Goal: Task Accomplishment & Management: Manage account settings

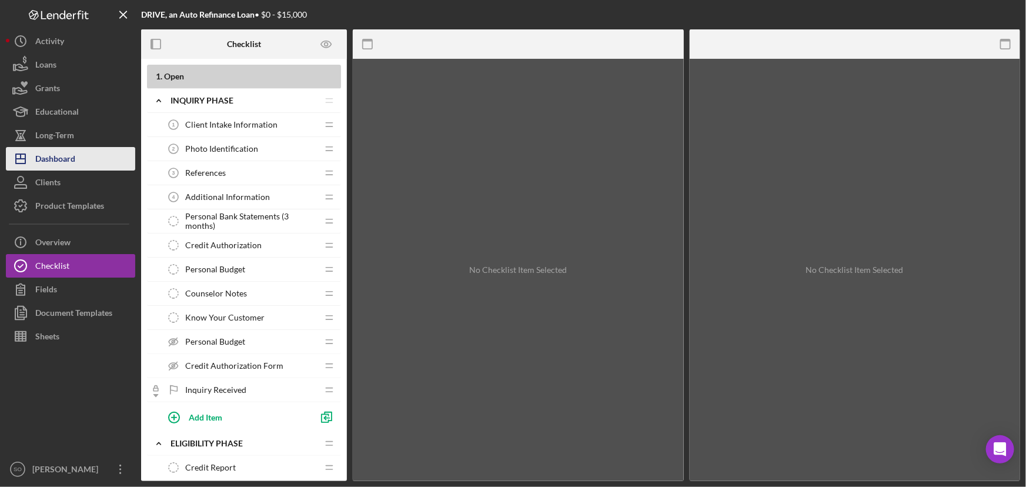
click at [71, 159] on div "Dashboard" at bounding box center [55, 160] width 40 height 26
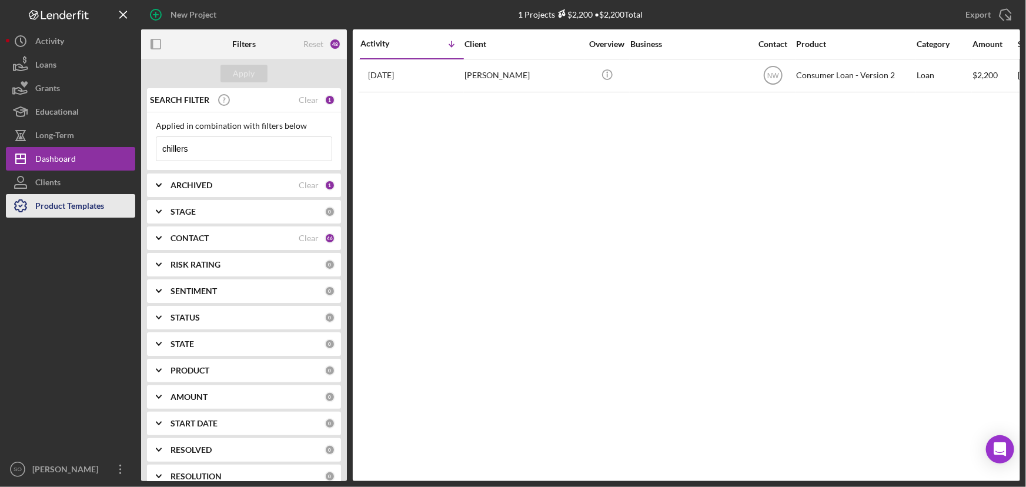
click at [65, 214] on div "Product Templates" at bounding box center [69, 207] width 69 height 26
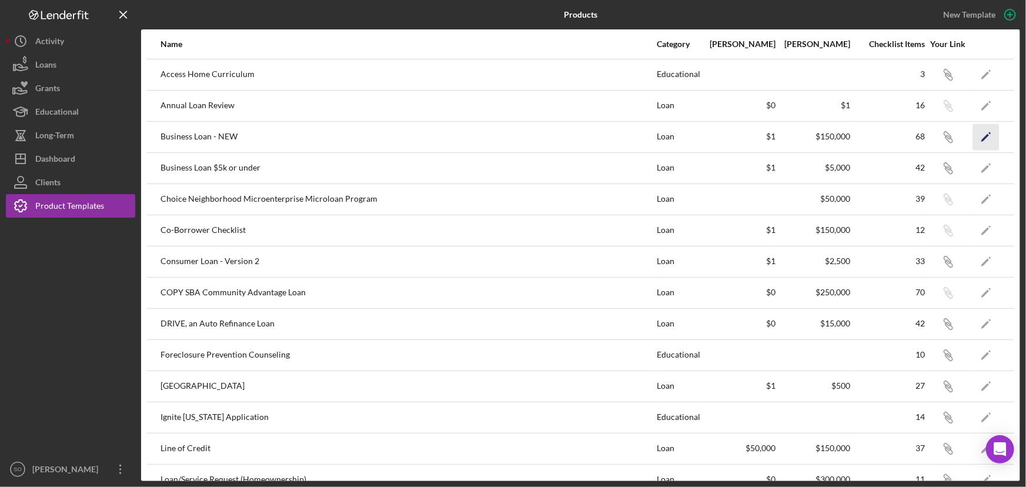
click at [974, 135] on icon "Icon/Edit" at bounding box center [986, 137] width 26 height 26
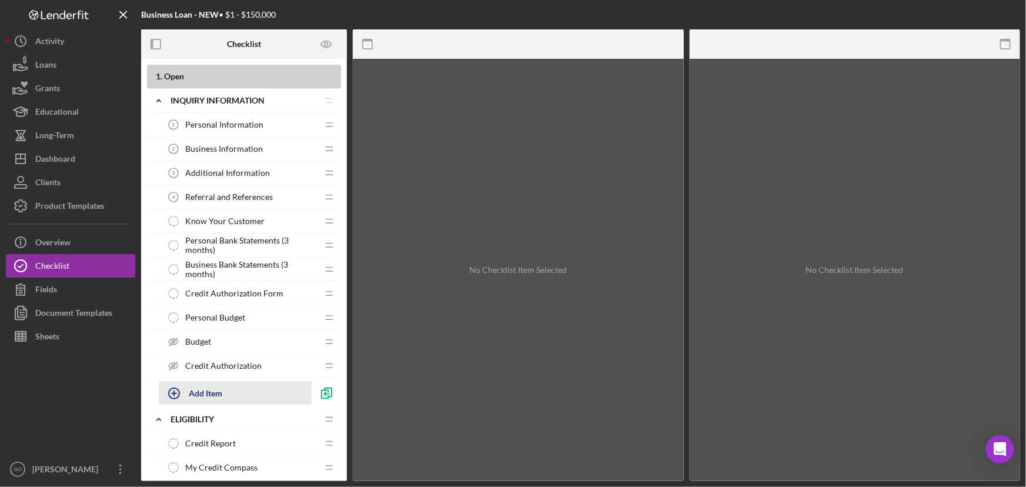
scroll to position [267, 0]
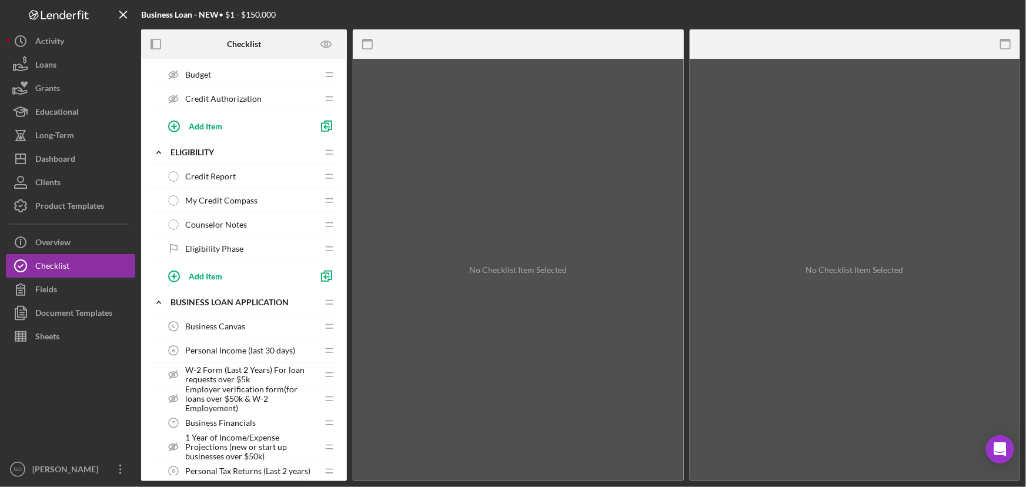
click at [249, 397] on span "Employer verification form(for loans over $50k & W-2 Employement)" at bounding box center [251, 399] width 132 height 28
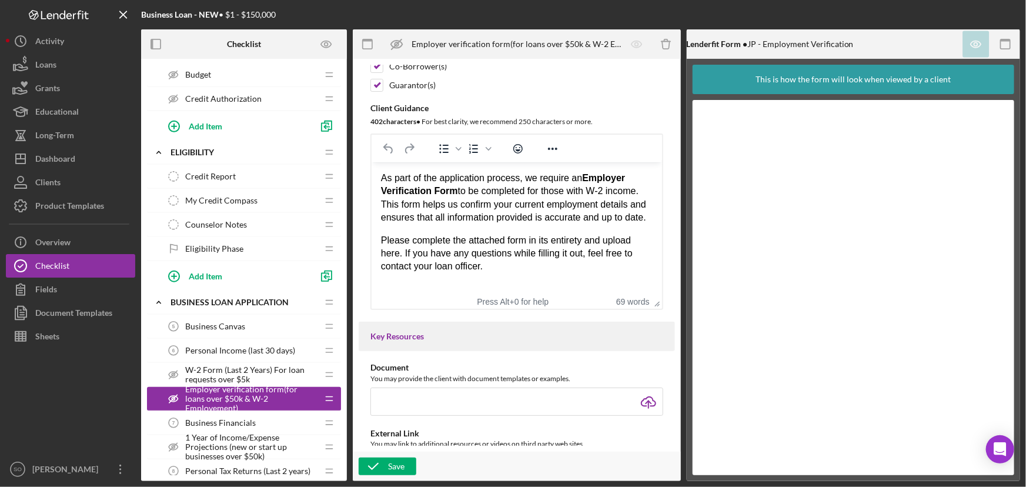
scroll to position [374, 0]
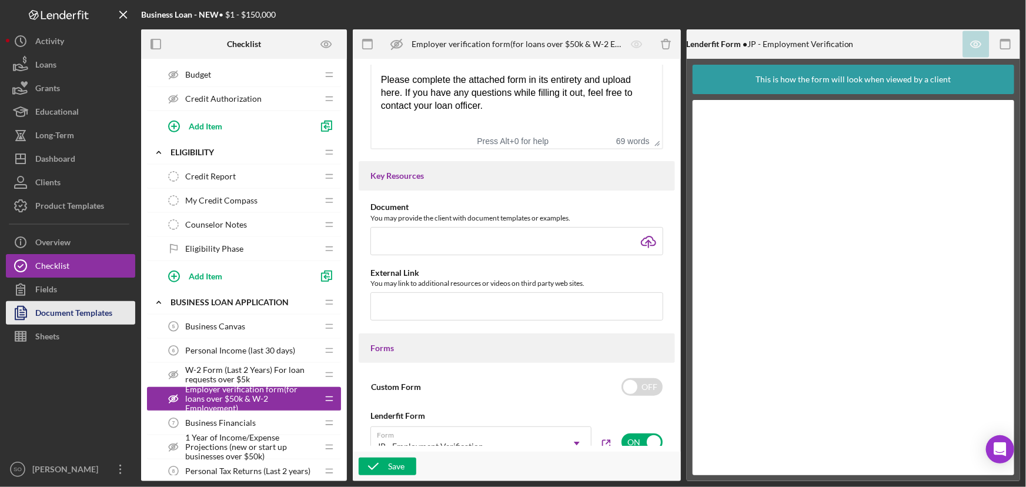
click at [62, 311] on div "Document Templates" at bounding box center [73, 314] width 77 height 26
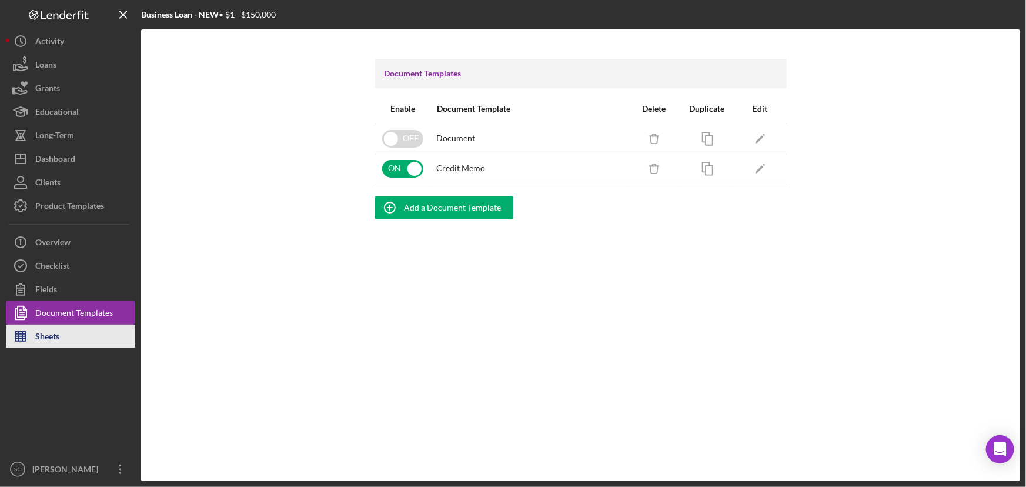
click at [61, 339] on button "Sheets" at bounding box center [70, 337] width 129 height 24
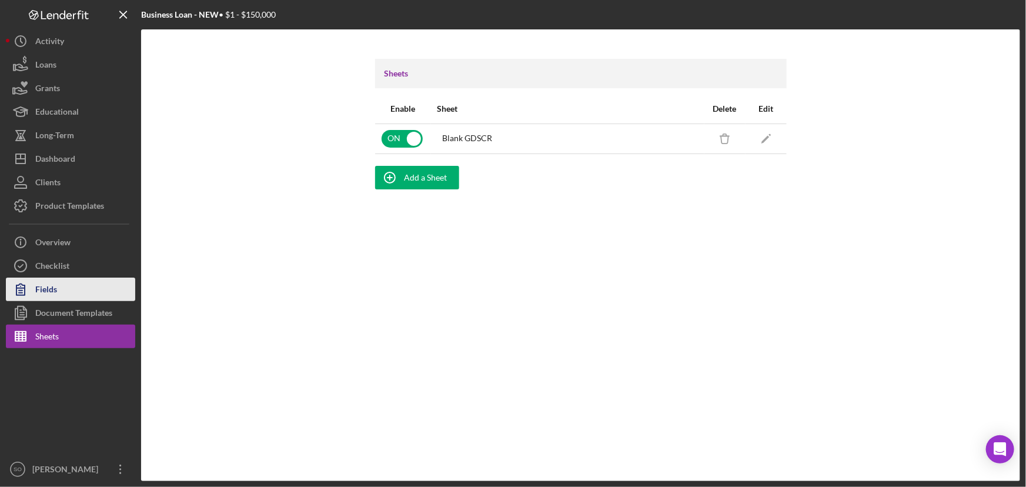
click at [51, 285] on div "Fields" at bounding box center [46, 291] width 22 height 26
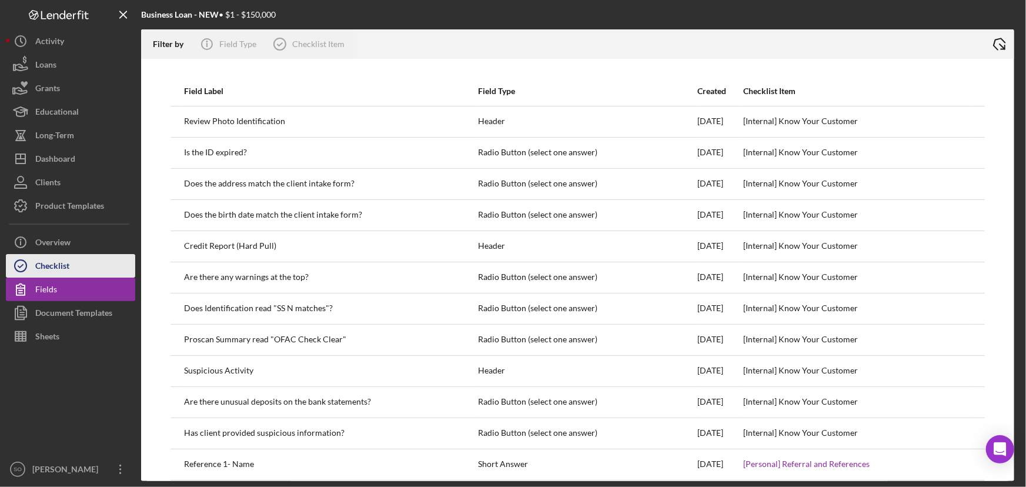
click at [52, 268] on div "Checklist" at bounding box center [52, 267] width 34 height 26
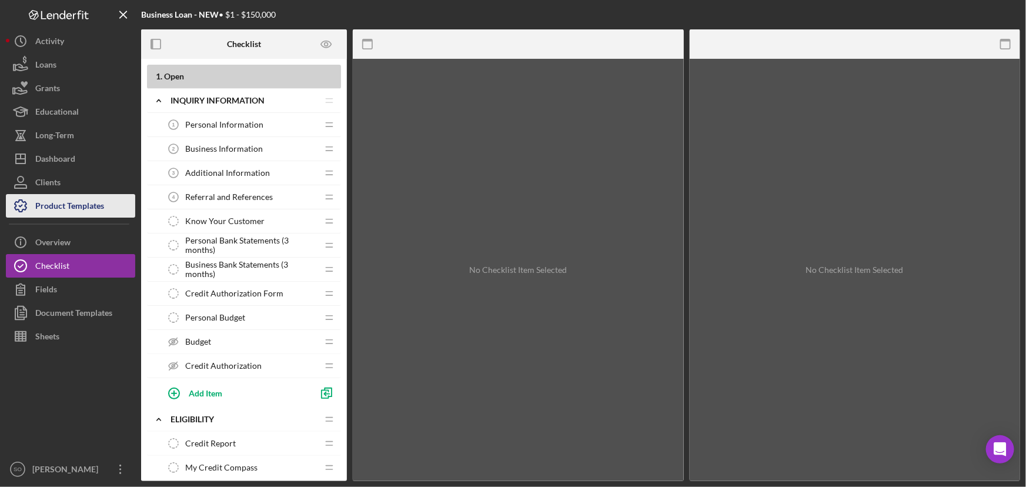
click at [56, 205] on div "Product Templates" at bounding box center [69, 207] width 69 height 26
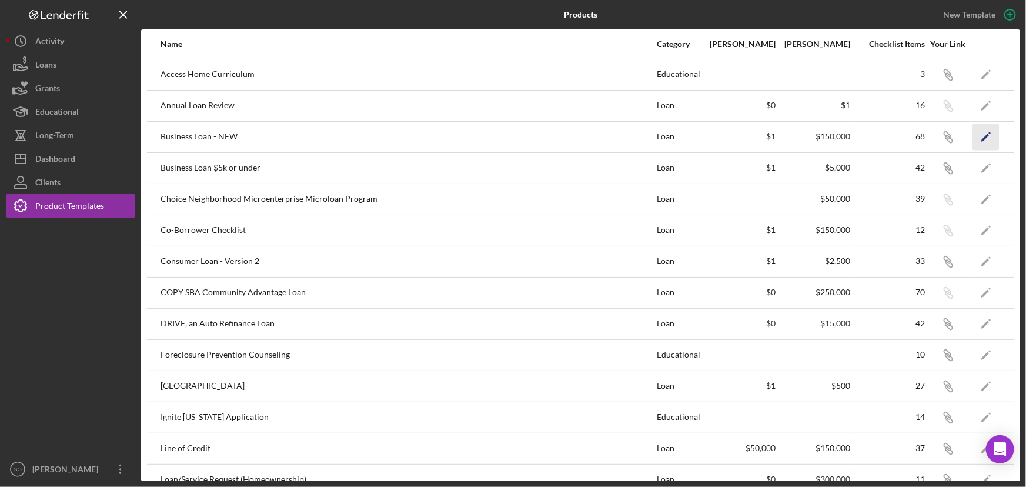
click at [975, 133] on icon "Icon/Edit" at bounding box center [986, 137] width 26 height 26
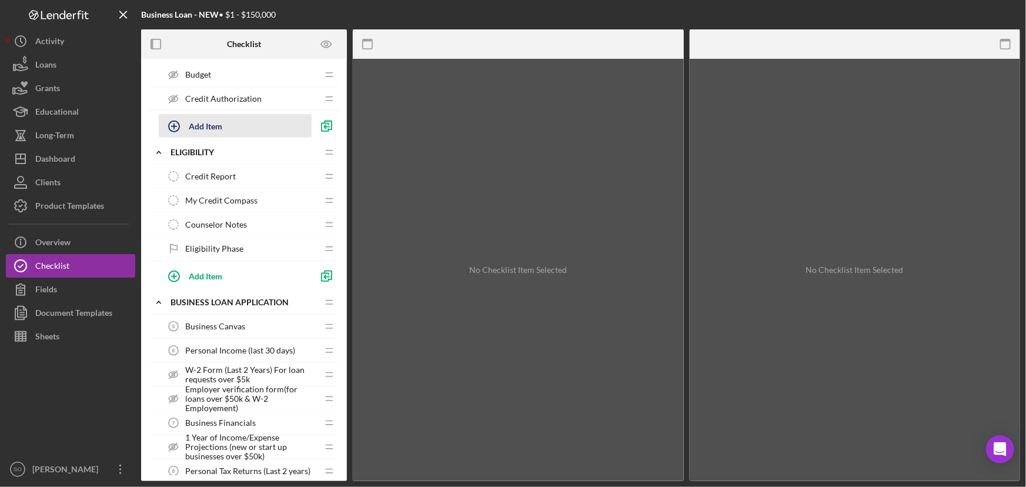
scroll to position [321, 0]
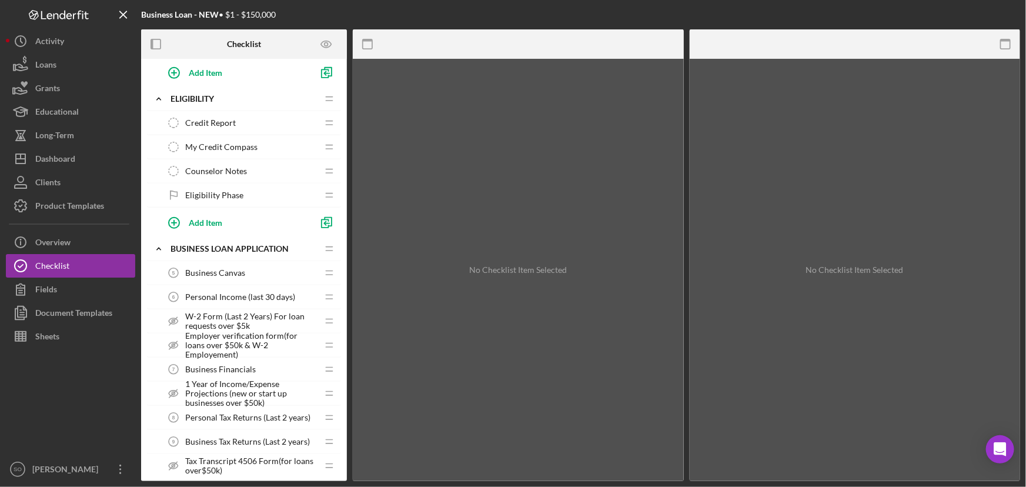
click at [228, 351] on span "Employer verification form(for loans over $50k & W-2 Employement)" at bounding box center [251, 345] width 132 height 28
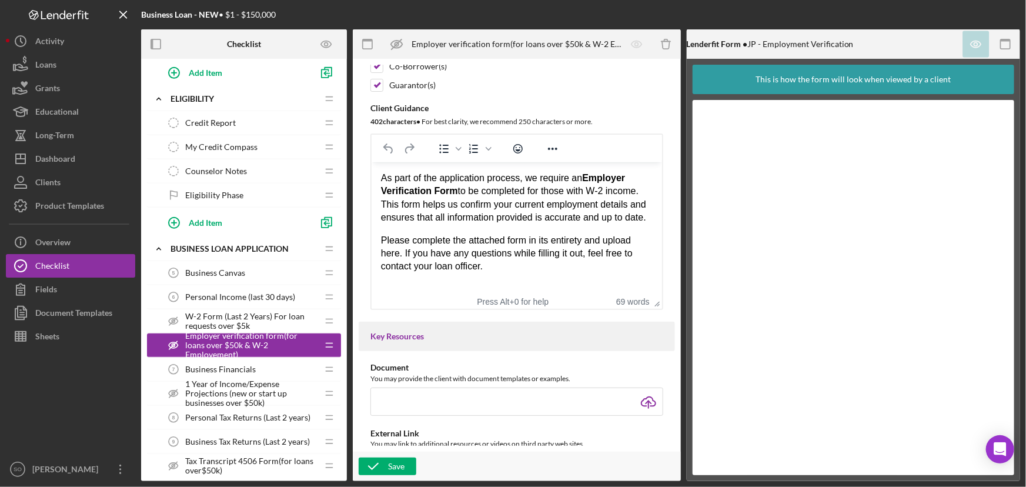
scroll to position [267, 0]
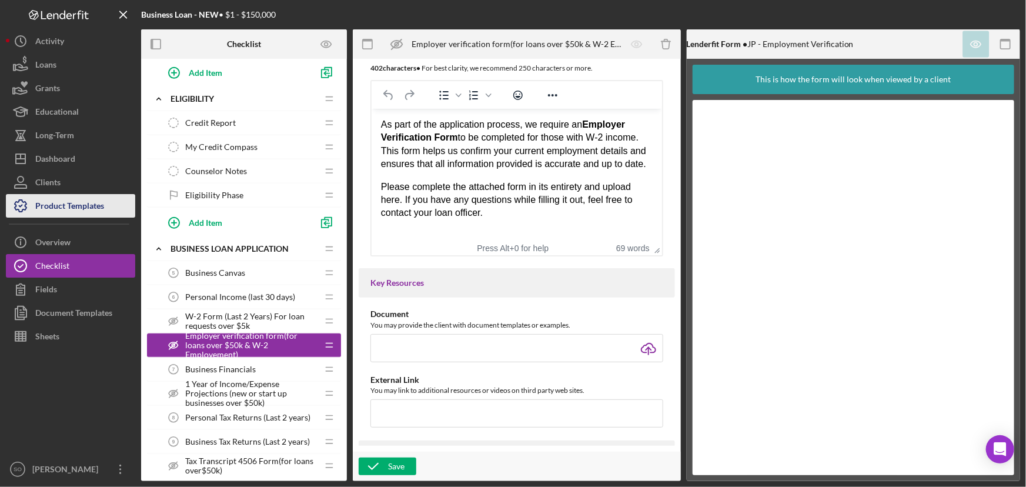
click at [59, 211] on div "Product Templates" at bounding box center [69, 207] width 69 height 26
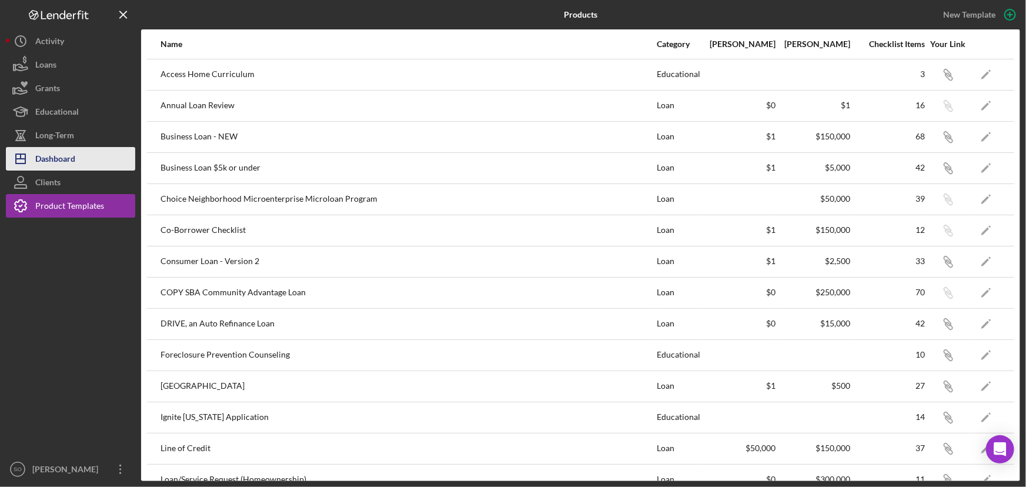
click at [61, 161] on div "Dashboard" at bounding box center [55, 160] width 40 height 26
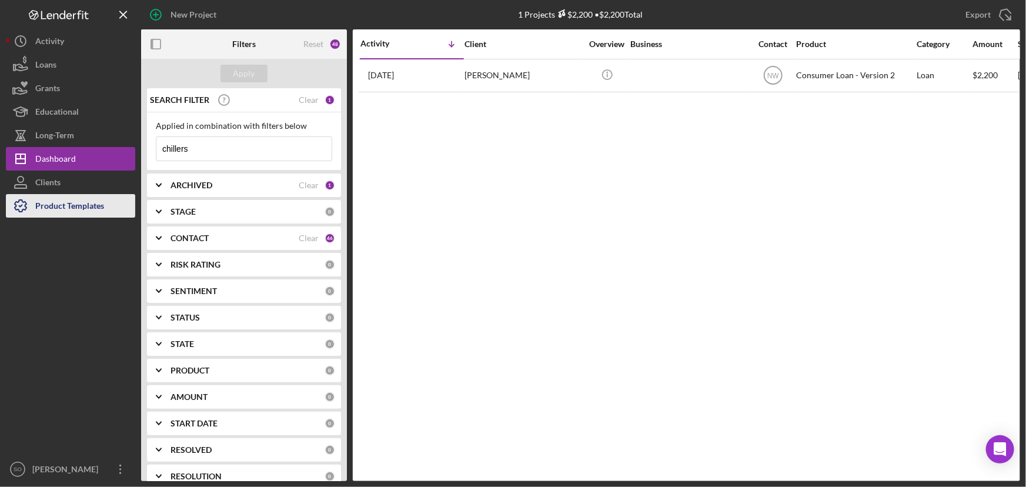
click at [74, 206] on div "Product Templates" at bounding box center [69, 207] width 69 height 26
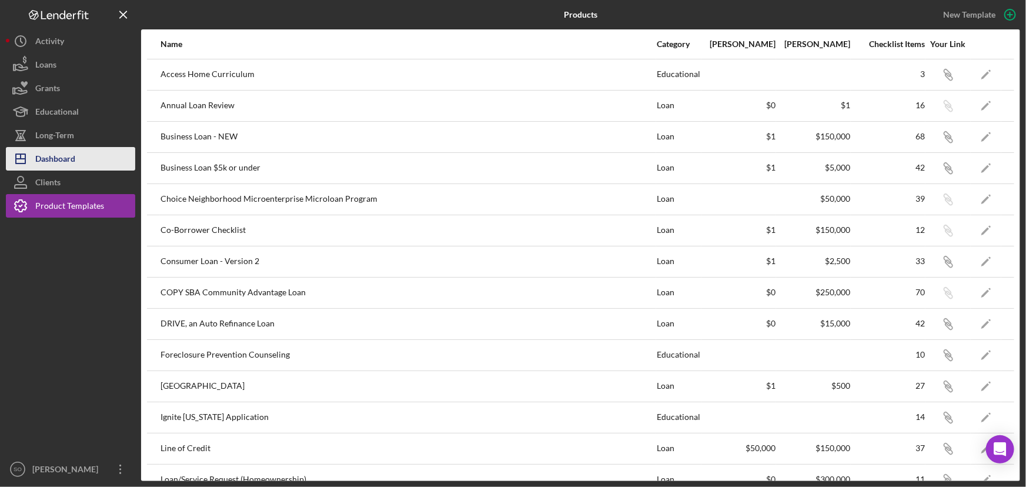
click at [46, 162] on div "Dashboard" at bounding box center [55, 160] width 40 height 26
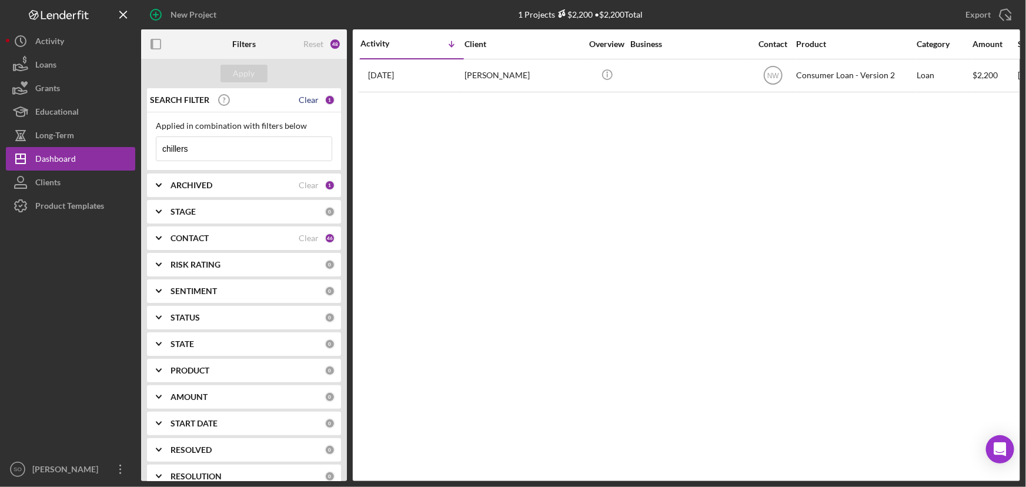
click at [305, 102] on div "Clear" at bounding box center [309, 99] width 20 height 9
click at [242, 71] on div "Apply" at bounding box center [245, 74] width 22 height 18
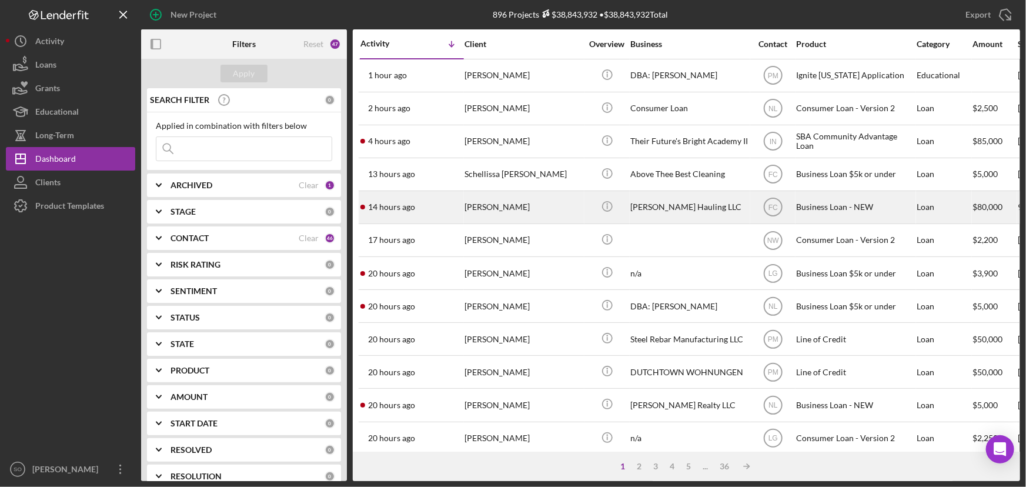
click at [521, 205] on div "[PERSON_NAME]" at bounding box center [524, 207] width 118 height 31
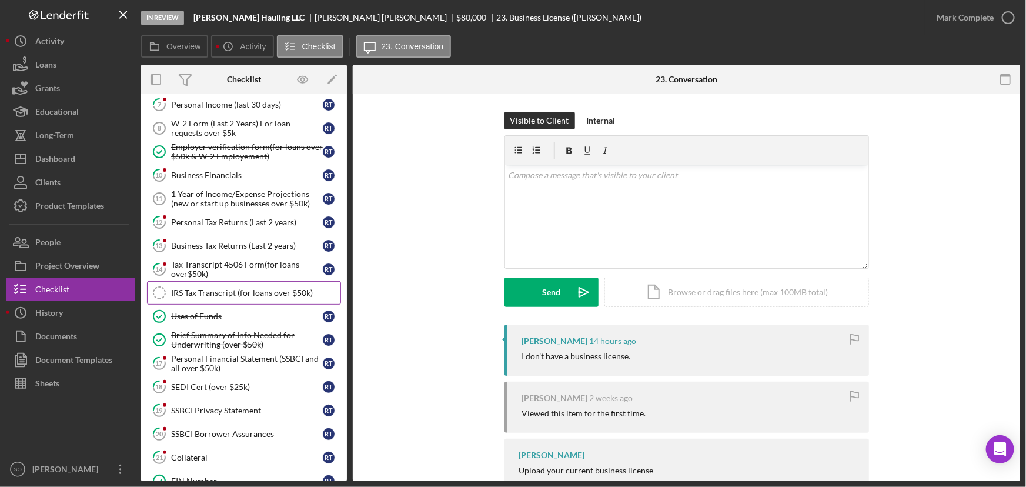
scroll to position [1, 0]
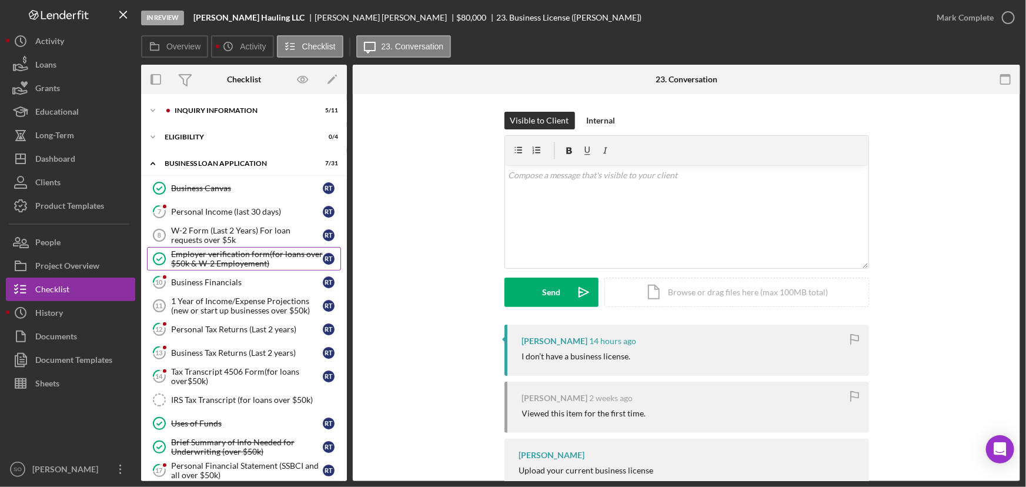
drag, startPoint x: 219, startPoint y: 256, endPoint x: 255, endPoint y: 254, distance: 36.0
click at [219, 256] on div "Employer verification form(for loans over $50k & W-2 Employement)" at bounding box center [247, 258] width 152 height 19
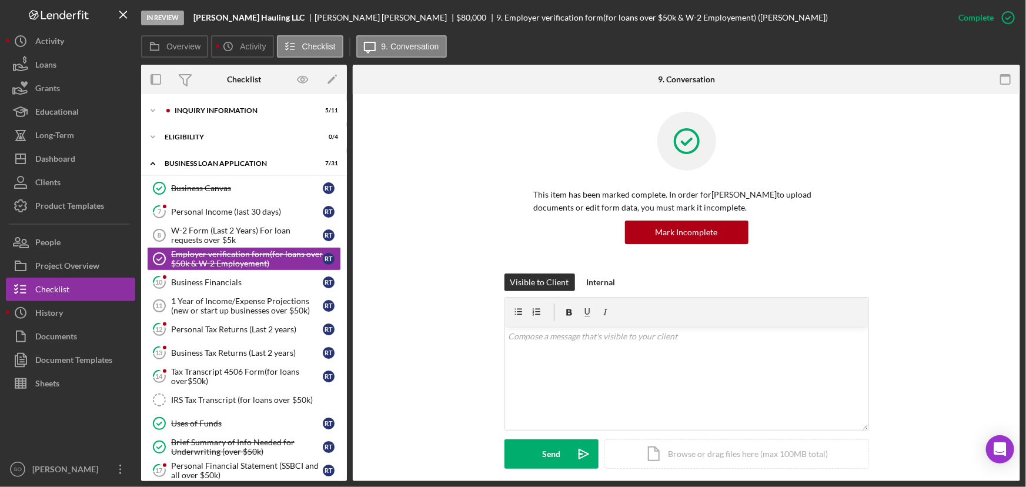
scroll to position [214, 0]
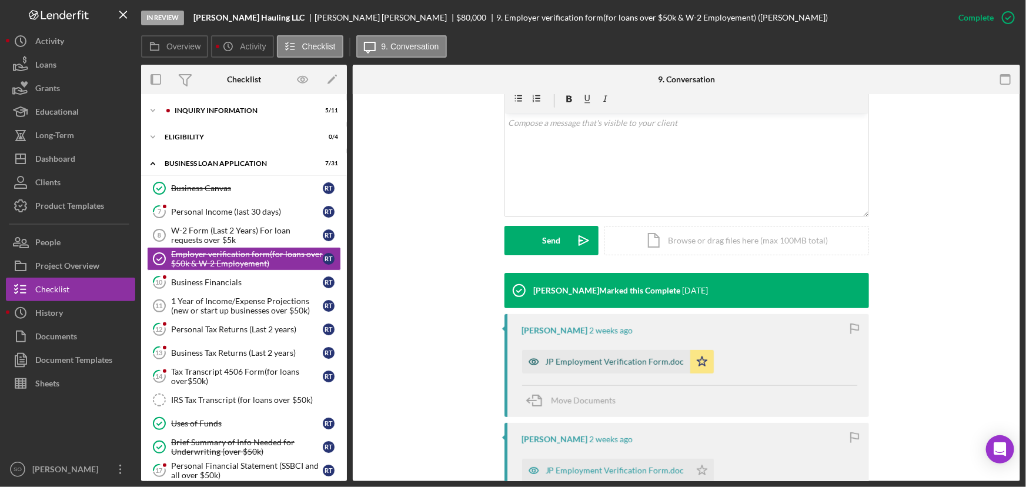
click at [606, 361] on div "JP Employment Verification Form.doc" at bounding box center [615, 361] width 139 height 9
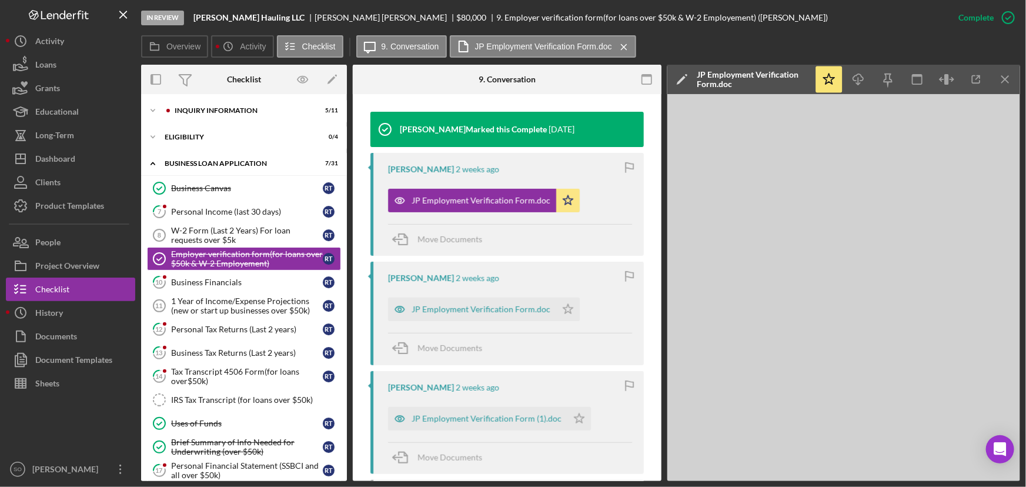
scroll to position [441, 0]
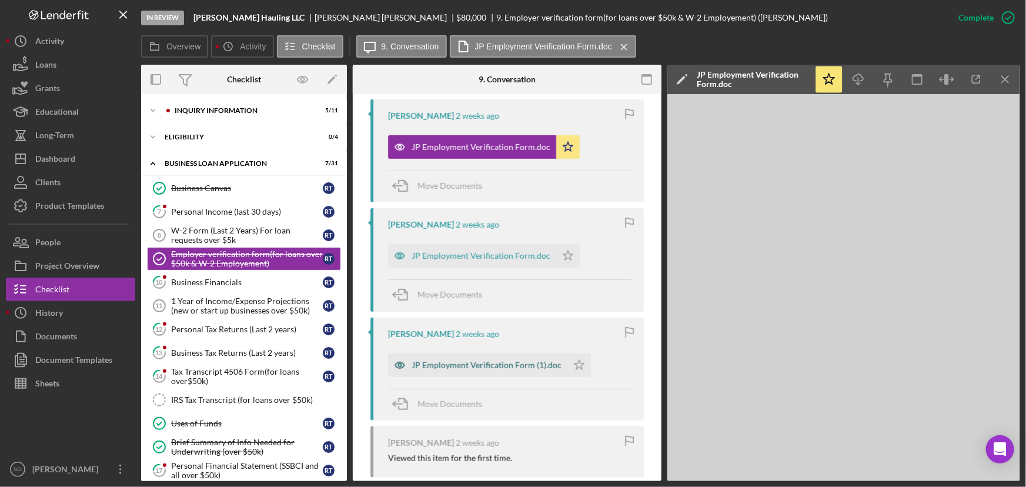
click at [502, 365] on div "JP Employment Verification Form (1).doc" at bounding box center [487, 365] width 150 height 9
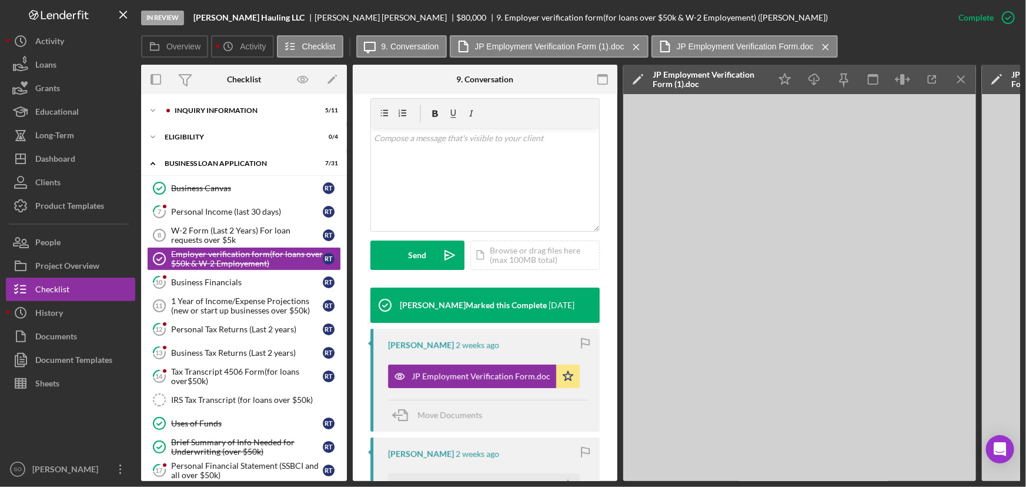
scroll to position [158, 0]
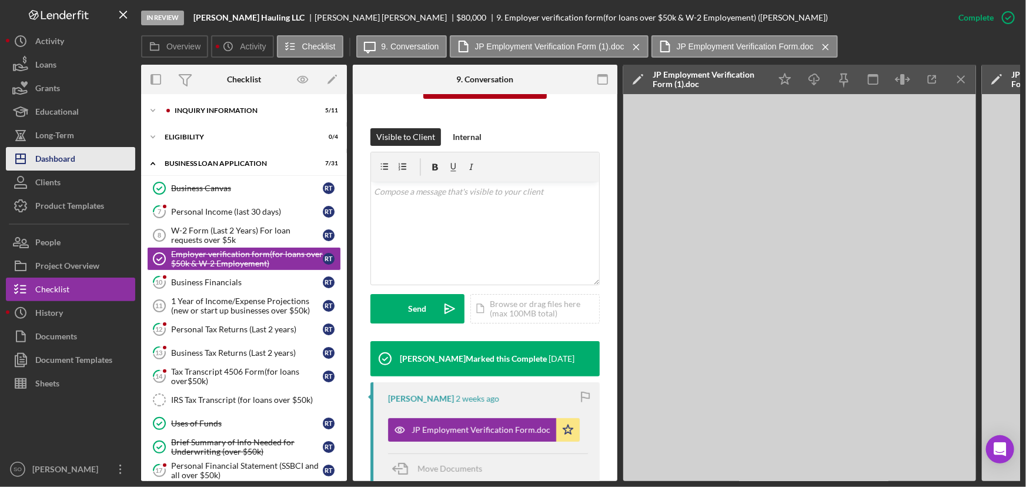
click at [65, 164] on div "Dashboard" at bounding box center [55, 160] width 40 height 26
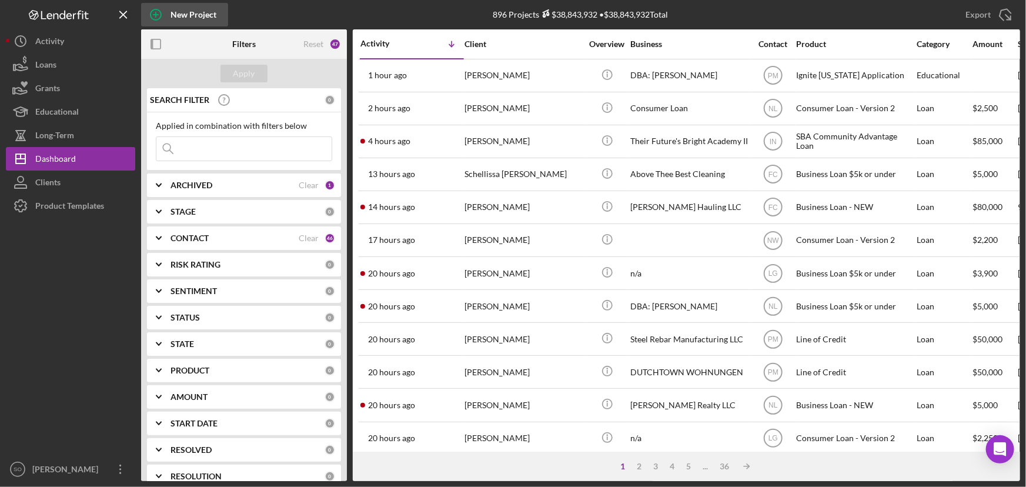
click at [180, 15] on div "New Project" at bounding box center [194, 15] width 46 height 24
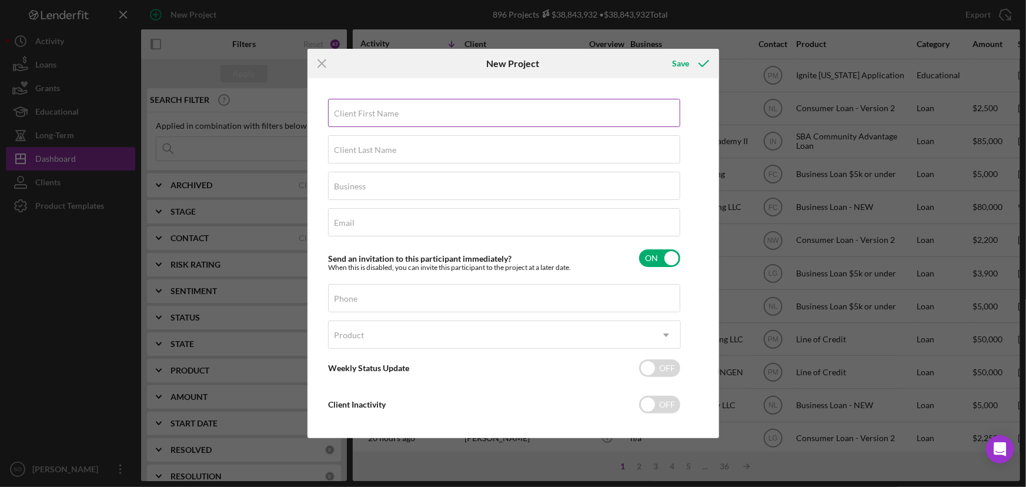
click at [418, 120] on input "Client First Name" at bounding box center [504, 113] width 352 height 28
drag, startPoint x: 326, startPoint y: 61, endPoint x: 258, endPoint y: 64, distance: 68.3
click at [326, 61] on icon "Icon/Menu Close" at bounding box center [322, 63] width 29 height 29
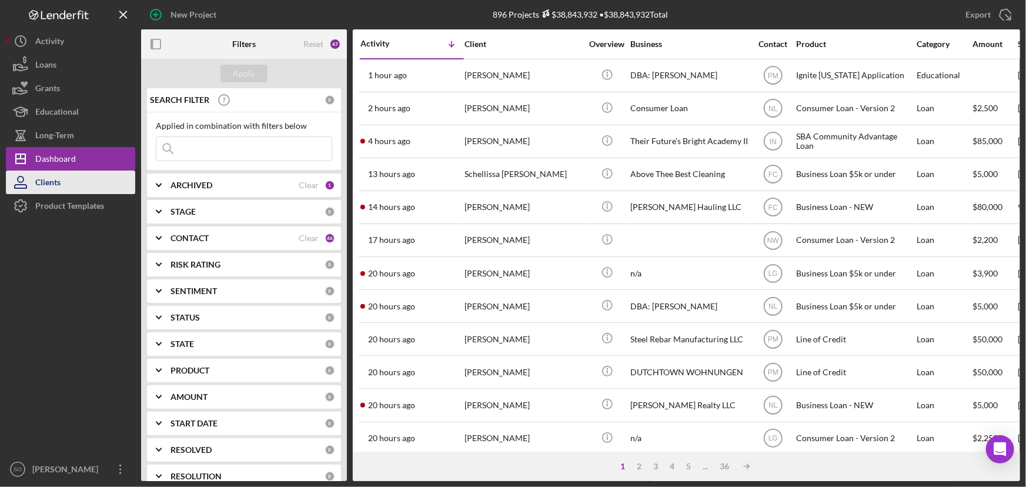
click at [65, 183] on button "Clients" at bounding box center [70, 183] width 129 height 24
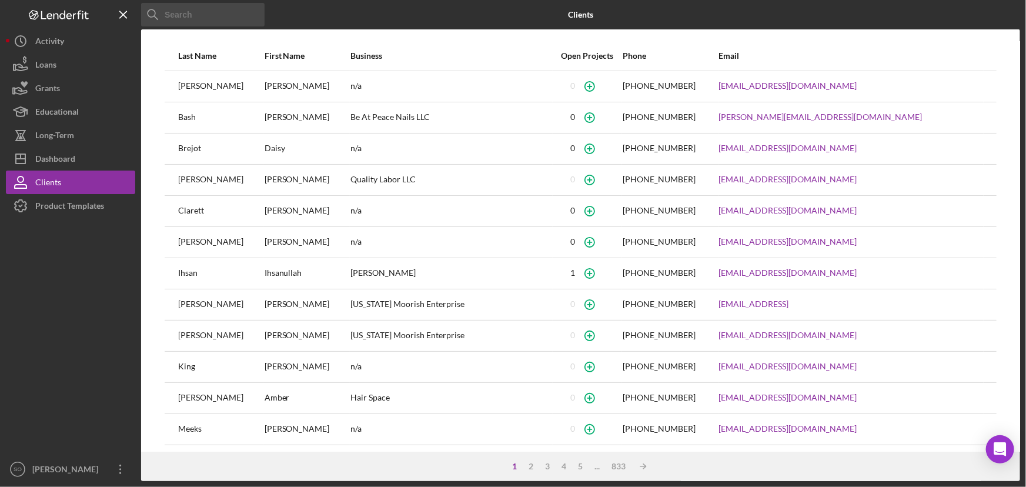
click at [223, 16] on input at bounding box center [203, 15] width 124 height 24
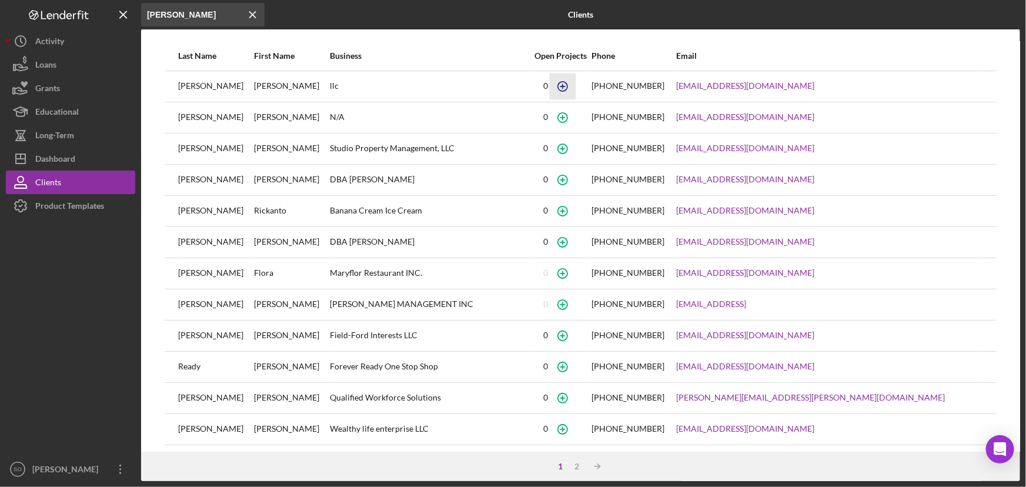
type input "[PERSON_NAME]"
click at [559, 89] on icon "button" at bounding box center [563, 86] width 26 height 26
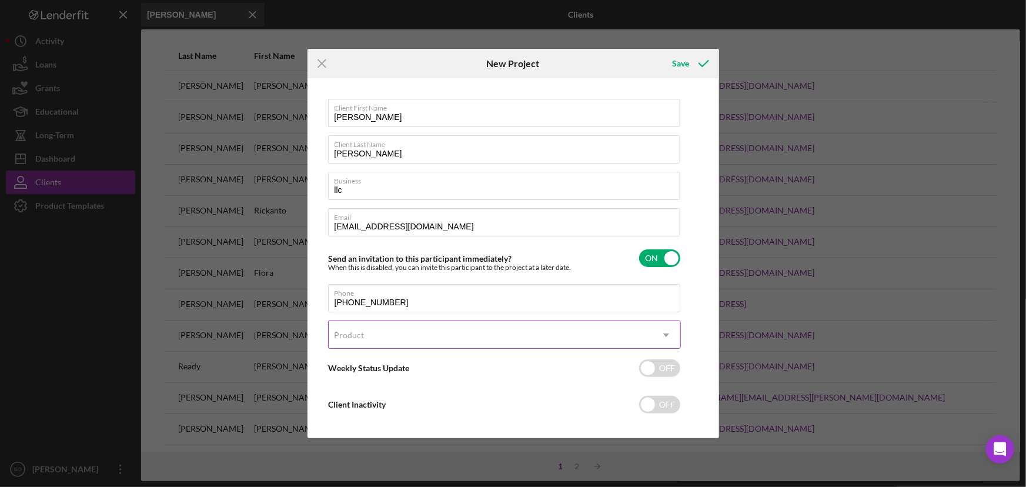
click at [374, 338] on div "Product" at bounding box center [491, 335] width 324 height 27
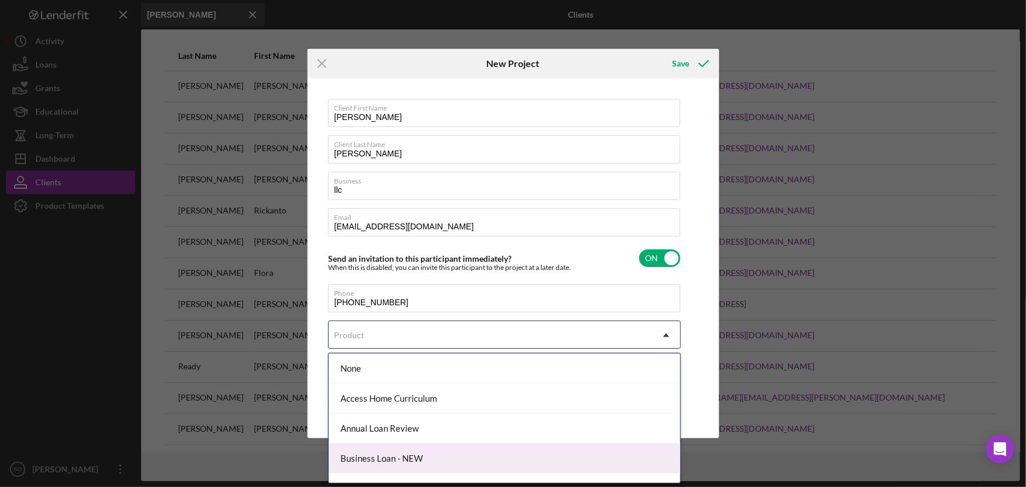
click at [388, 459] on div "Business Loan - NEW" at bounding box center [505, 458] width 352 height 30
checkbox input "true"
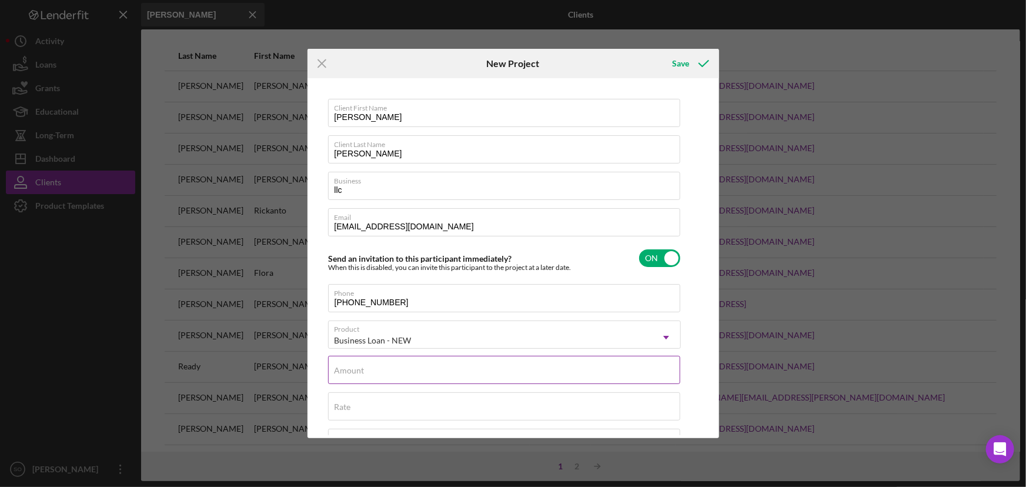
click at [423, 359] on div "Amount" at bounding box center [504, 370] width 353 height 29
type input "$50,000"
click at [361, 405] on div "Rate" at bounding box center [504, 406] width 353 height 29
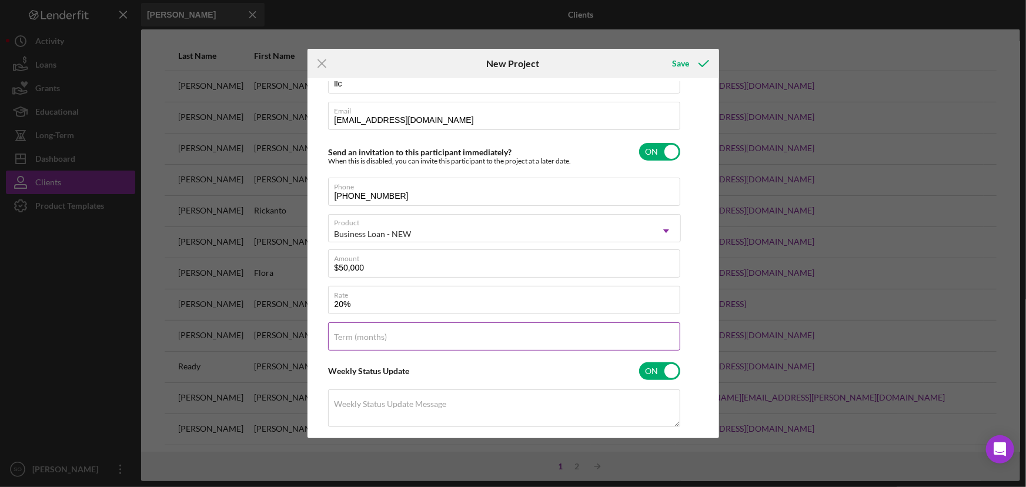
type input "20.000%"
click at [365, 336] on label "Term (months)" at bounding box center [361, 336] width 53 height 9
click at [365, 336] on input "Term (months)" at bounding box center [504, 336] width 352 height 28
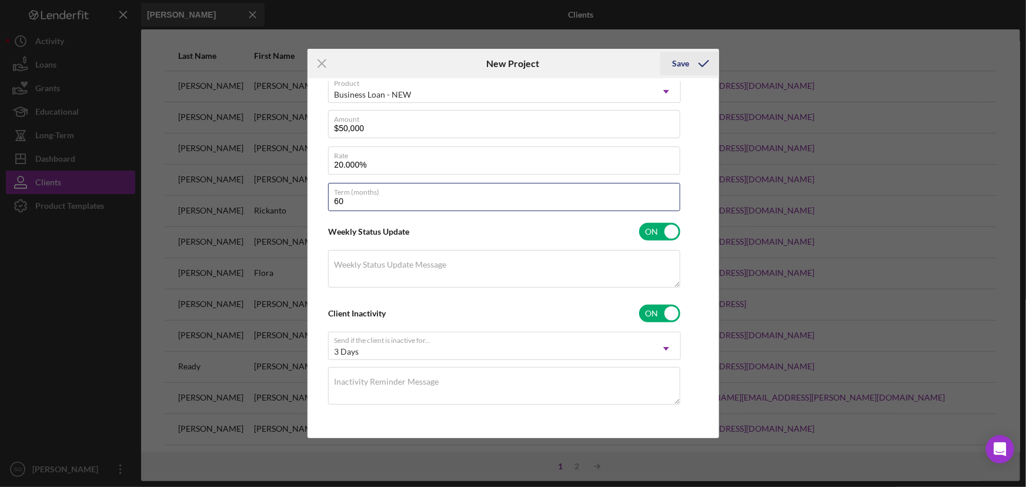
type input "60"
click at [676, 71] on div "Save" at bounding box center [680, 64] width 17 height 24
checkbox input "false"
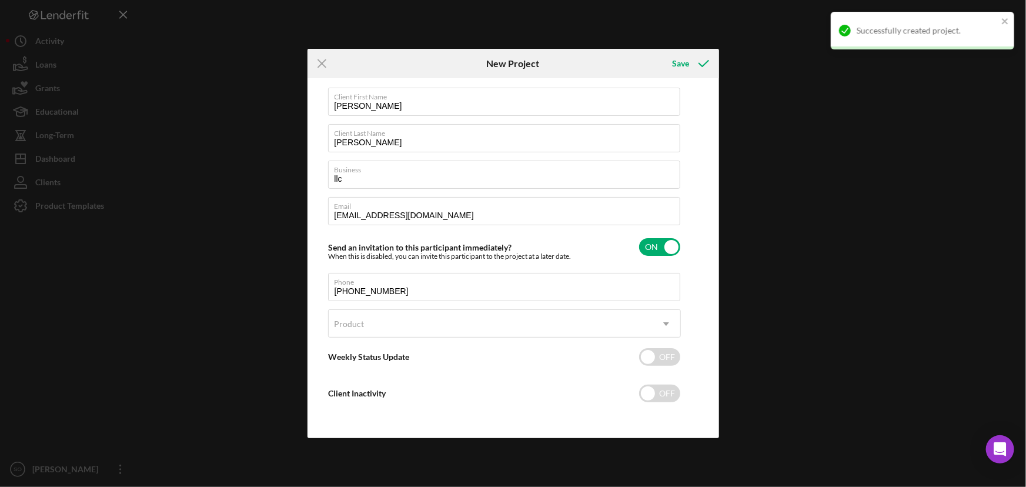
scroll to position [10, 0]
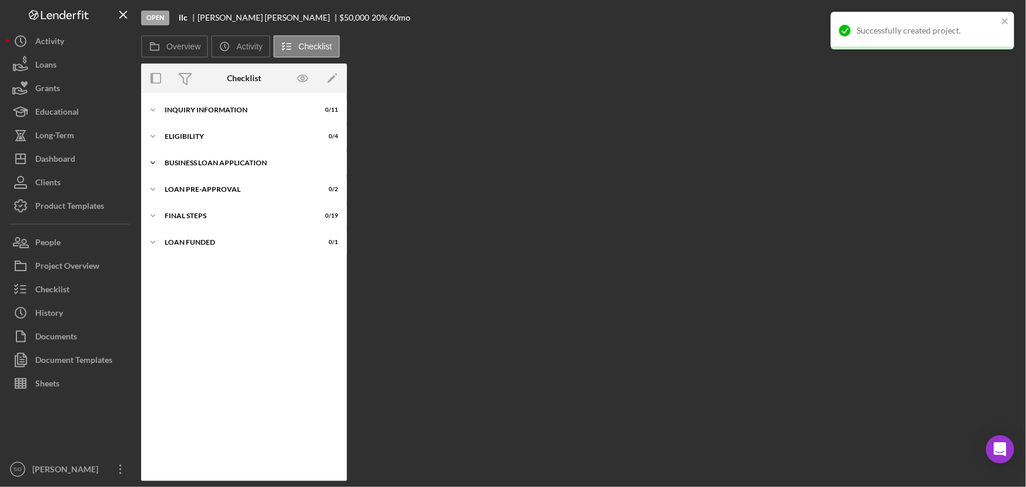
click at [214, 162] on div "BUSINESS LOAN APPLICATION" at bounding box center [249, 162] width 168 height 7
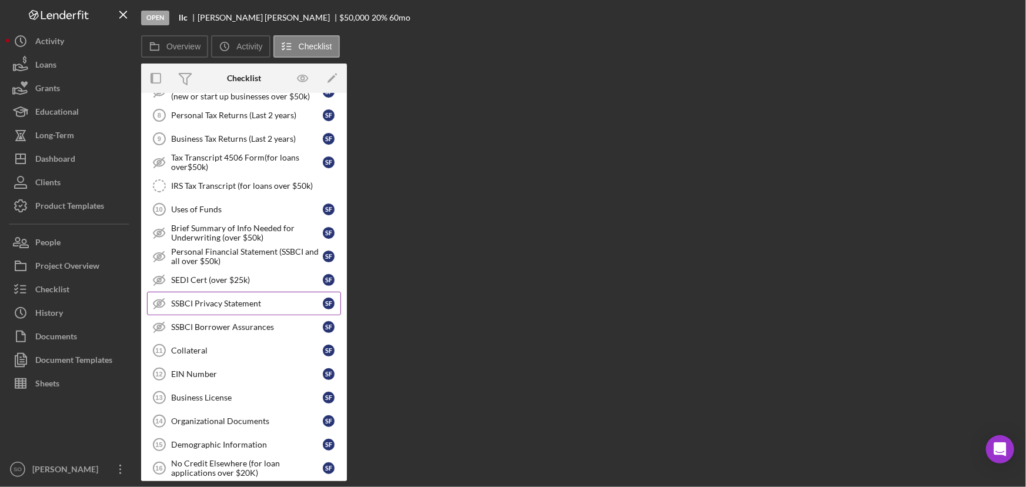
scroll to position [53, 0]
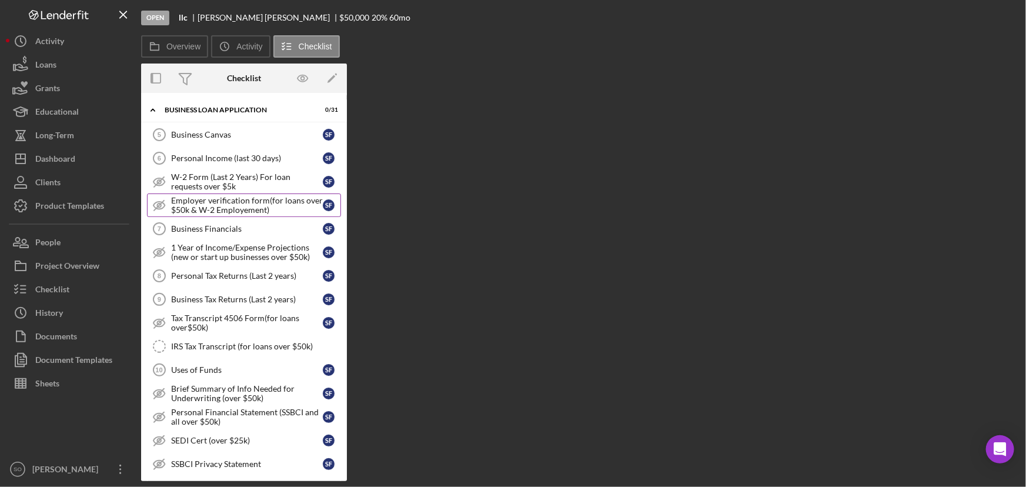
click at [216, 205] on div "Employer verification form(for loans over $50k & W-2 Employement)" at bounding box center [247, 205] width 152 height 19
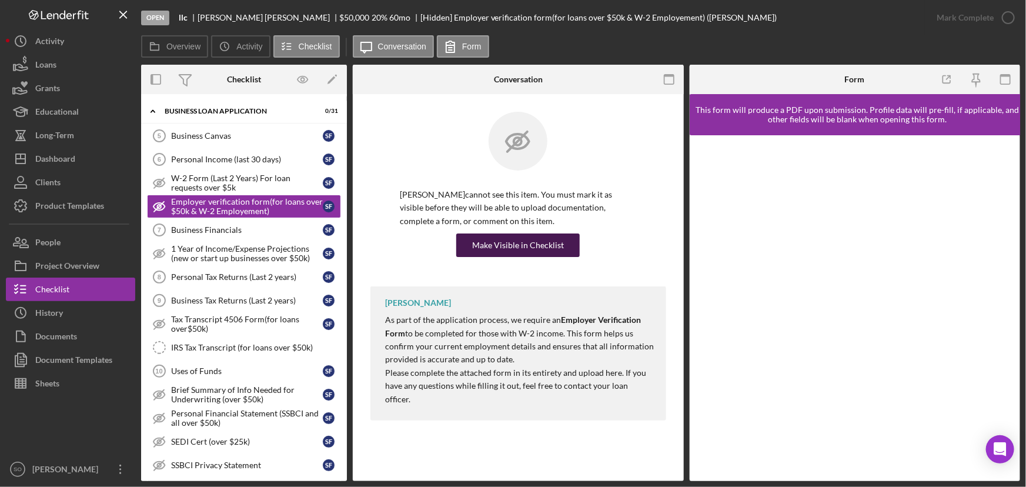
click at [508, 249] on div "Make Visible in Checklist" at bounding box center [518, 246] width 92 height 24
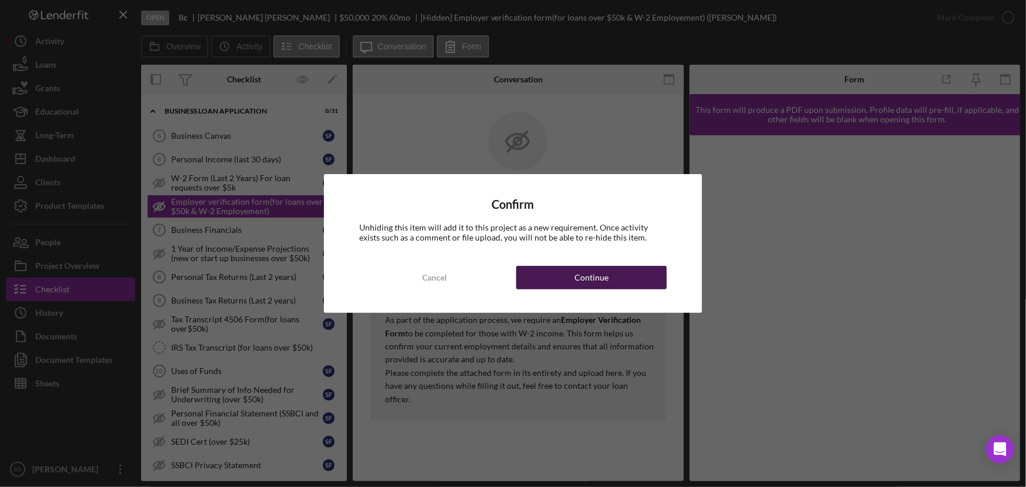
click at [554, 274] on button "Continue" at bounding box center [591, 278] width 151 height 24
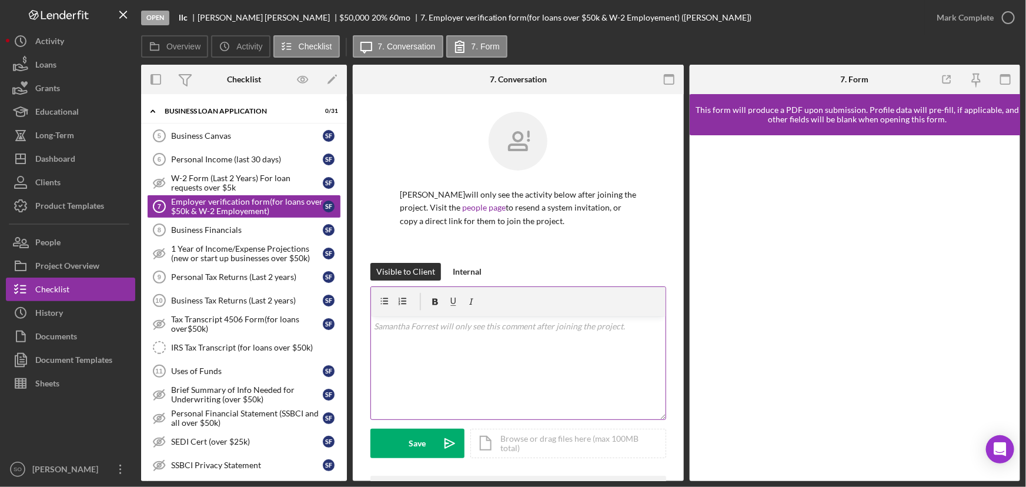
scroll to position [139, 0]
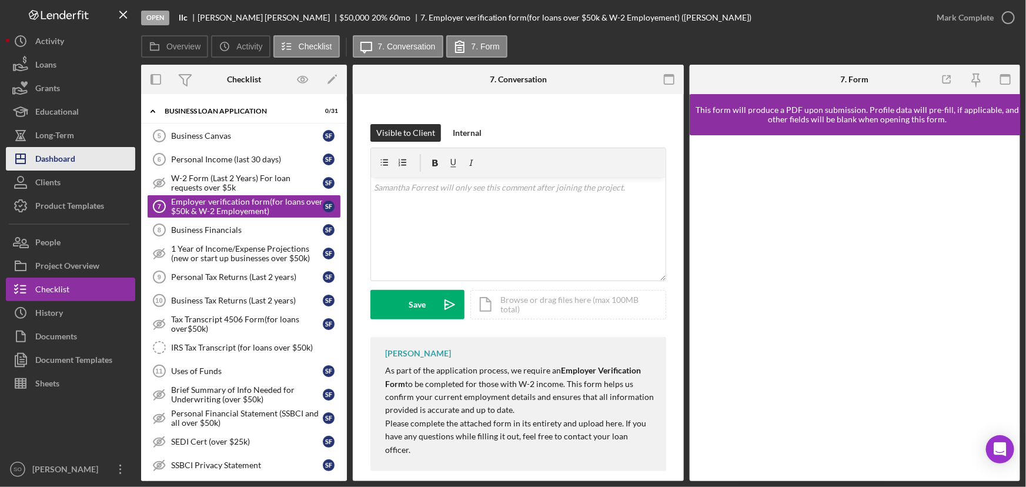
click at [59, 159] on div "Dashboard" at bounding box center [55, 160] width 40 height 26
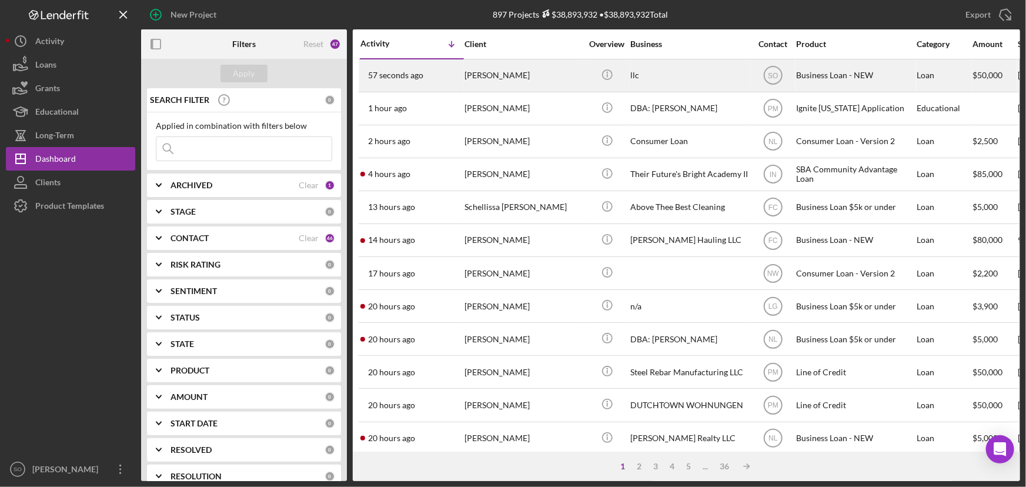
click at [470, 77] on div "[PERSON_NAME]" at bounding box center [524, 75] width 118 height 31
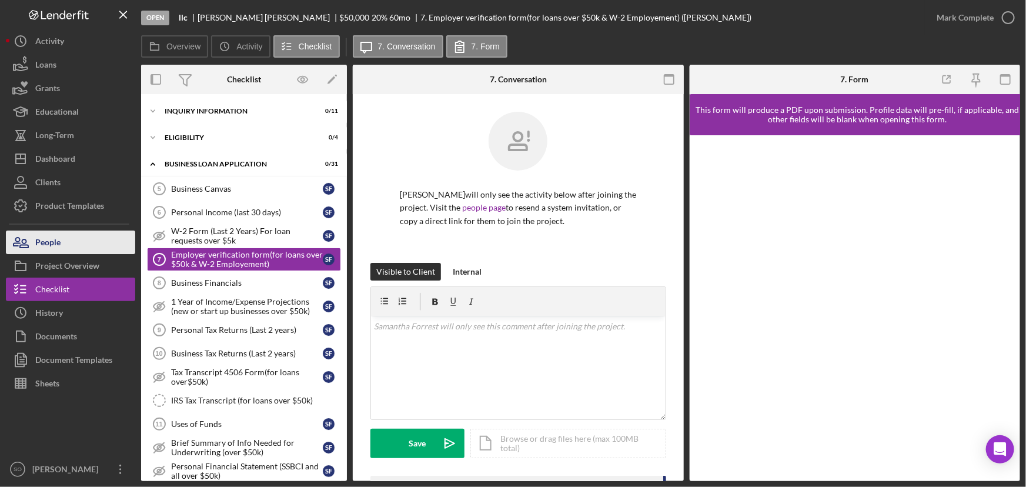
click at [71, 249] on button "People" at bounding box center [70, 243] width 129 height 24
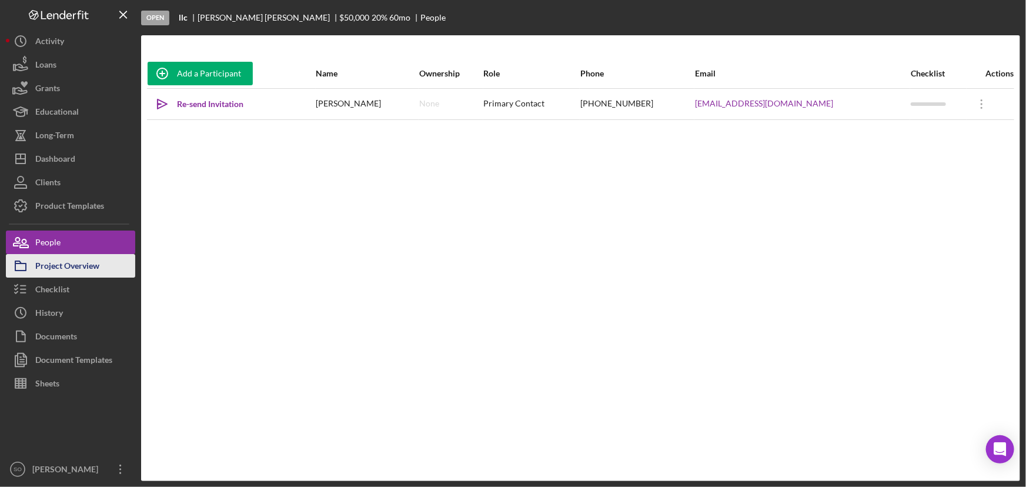
click at [90, 261] on div "Project Overview" at bounding box center [67, 267] width 64 height 26
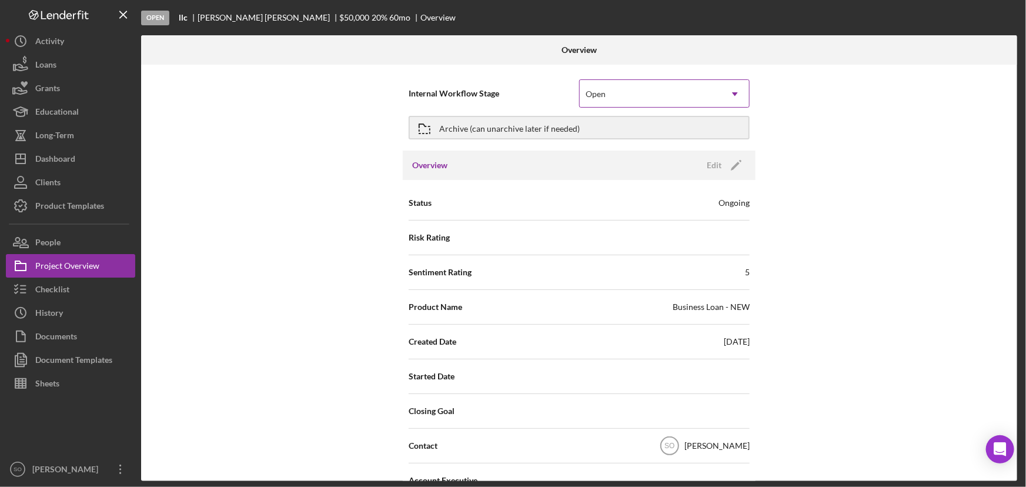
click at [679, 99] on div "Open" at bounding box center [650, 94] width 141 height 27
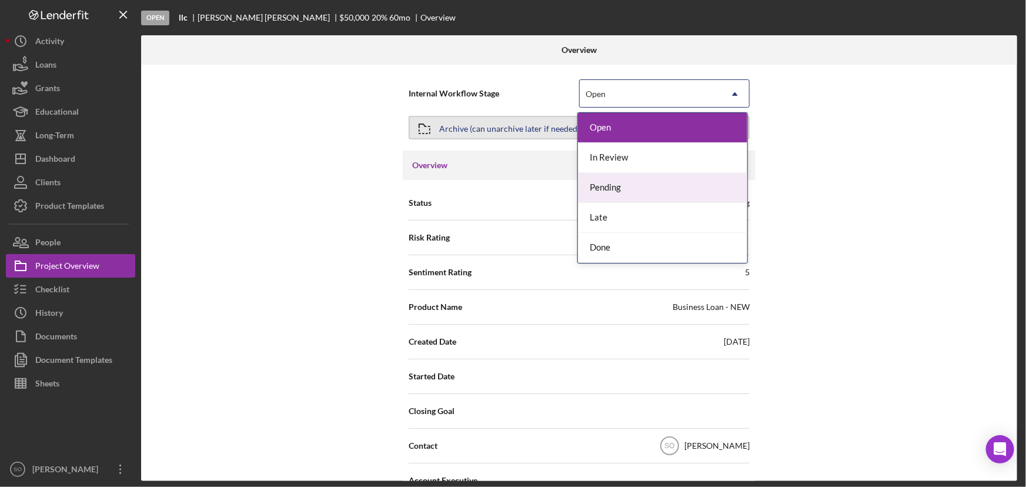
click at [495, 129] on div "Archive (can unarchive later if needed)" at bounding box center [509, 127] width 141 height 21
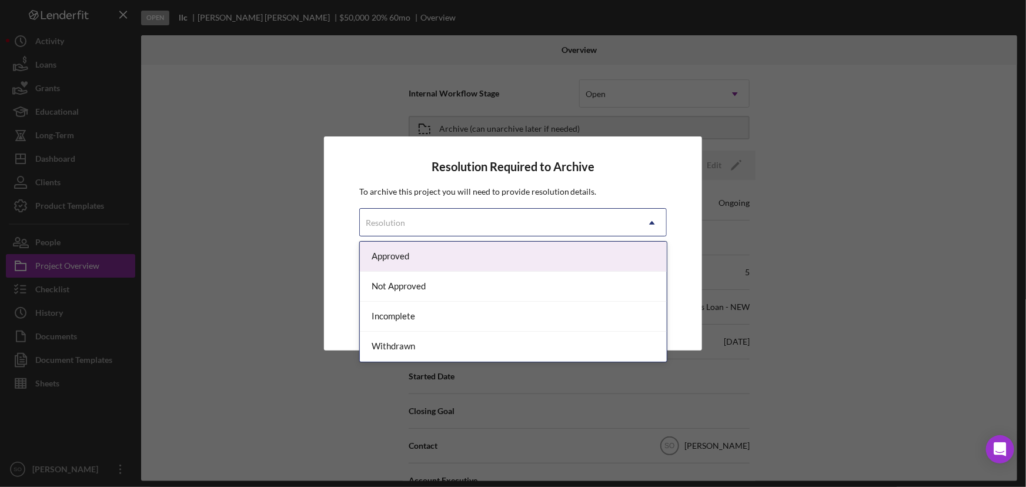
click at [533, 230] on div "Resolution" at bounding box center [499, 222] width 279 height 27
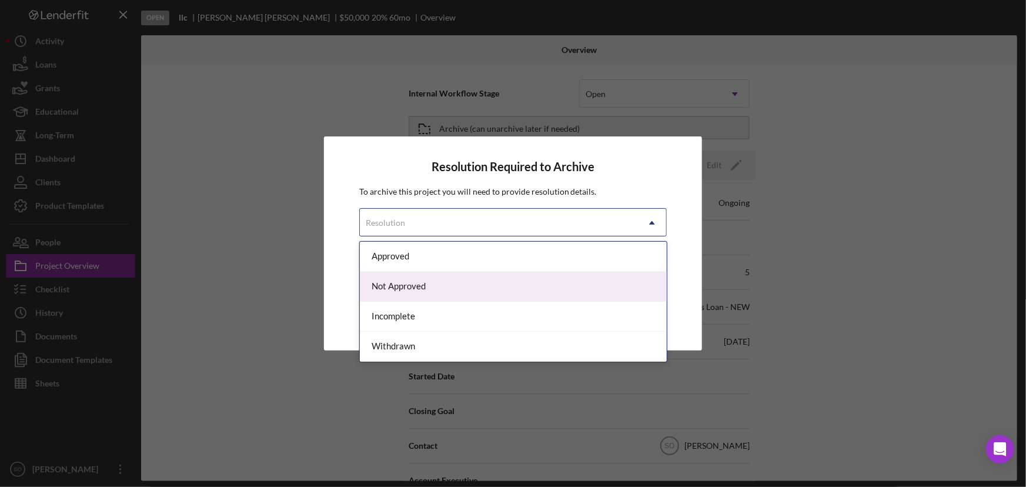
click at [417, 288] on div "Not Approved" at bounding box center [513, 287] width 307 height 30
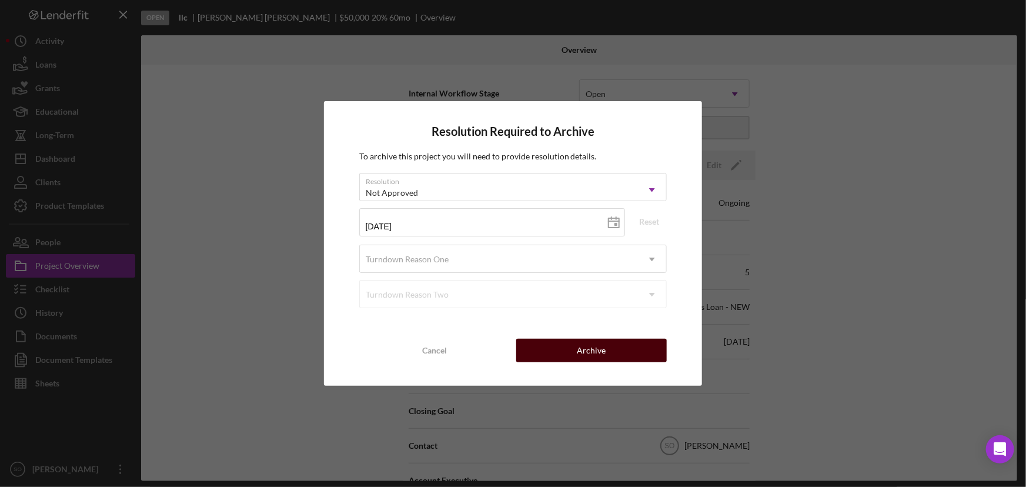
click at [575, 354] on button "Archive" at bounding box center [591, 351] width 151 height 24
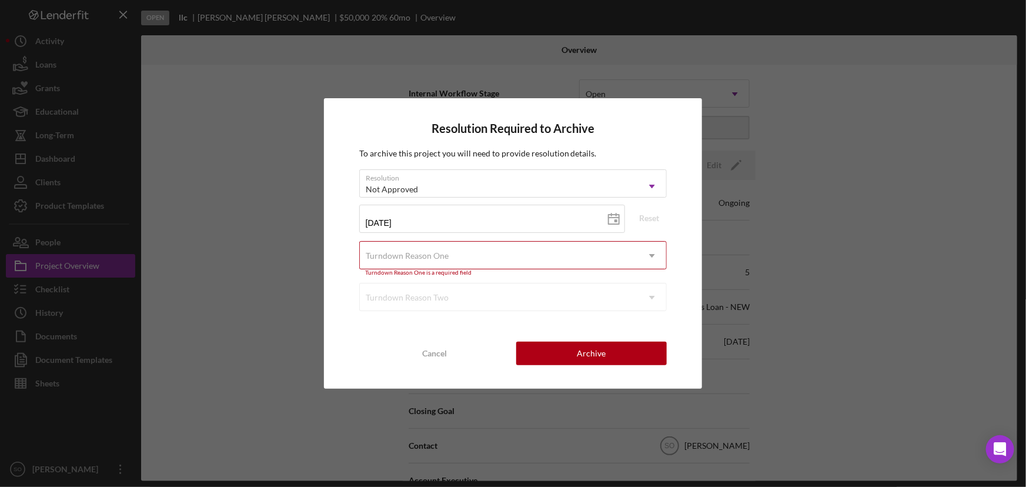
click at [419, 258] on div "Turndown Reason One" at bounding box center [407, 255] width 83 height 9
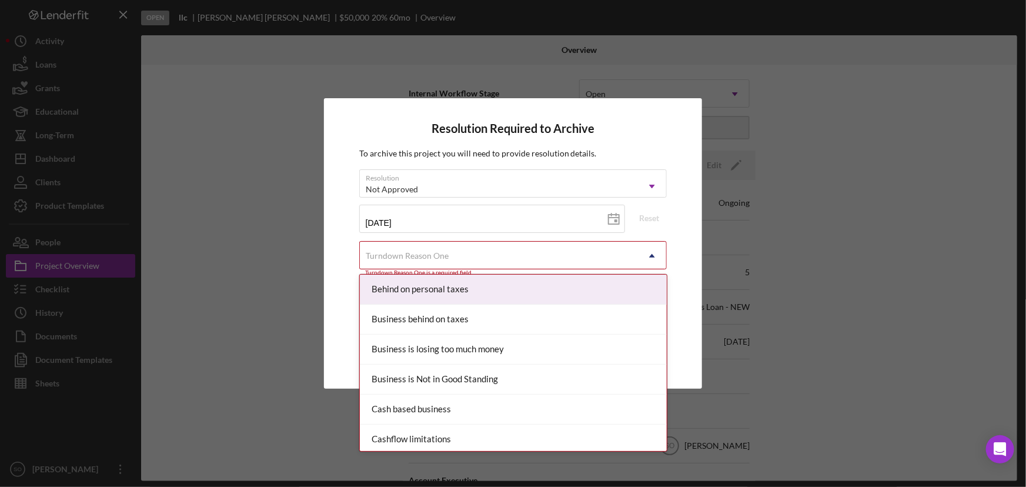
click at [428, 288] on div "Behind on personal taxes" at bounding box center [513, 290] width 307 height 30
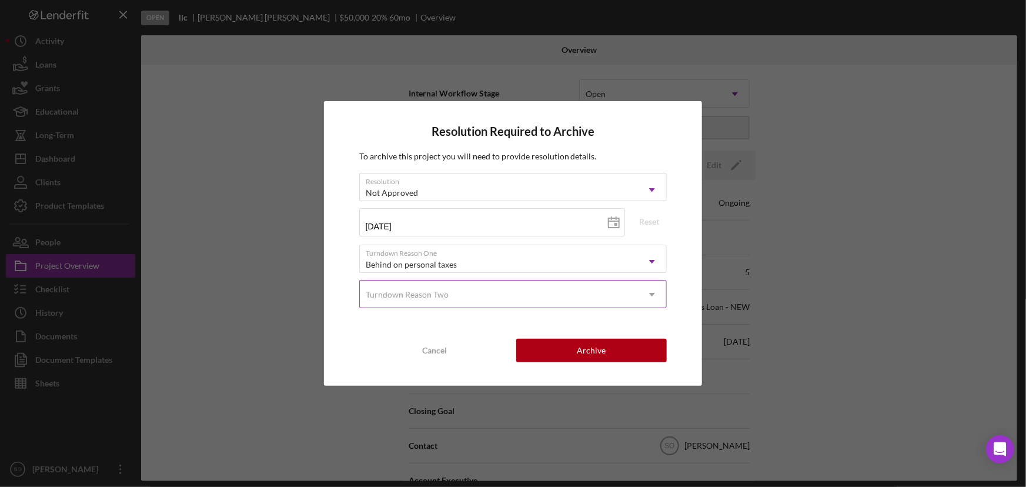
click at [463, 292] on div "Turndown Reason Two" at bounding box center [499, 294] width 279 height 27
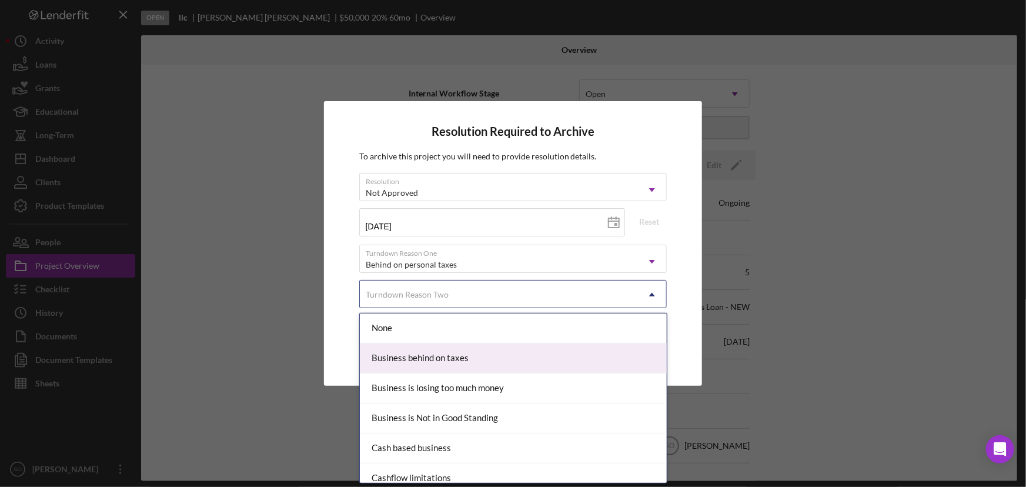
click at [423, 358] on div "Business behind on taxes" at bounding box center [513, 359] width 307 height 30
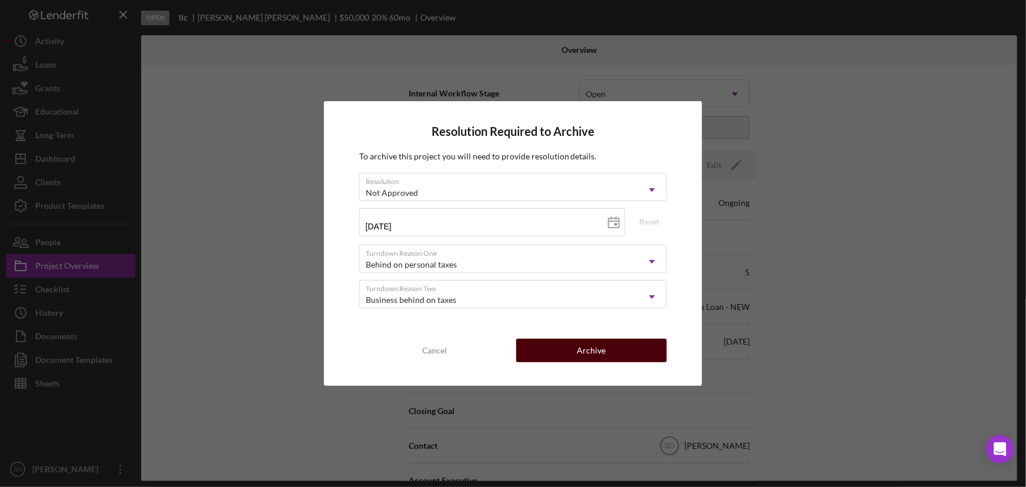
click at [591, 356] on div "Archive" at bounding box center [591, 351] width 29 height 24
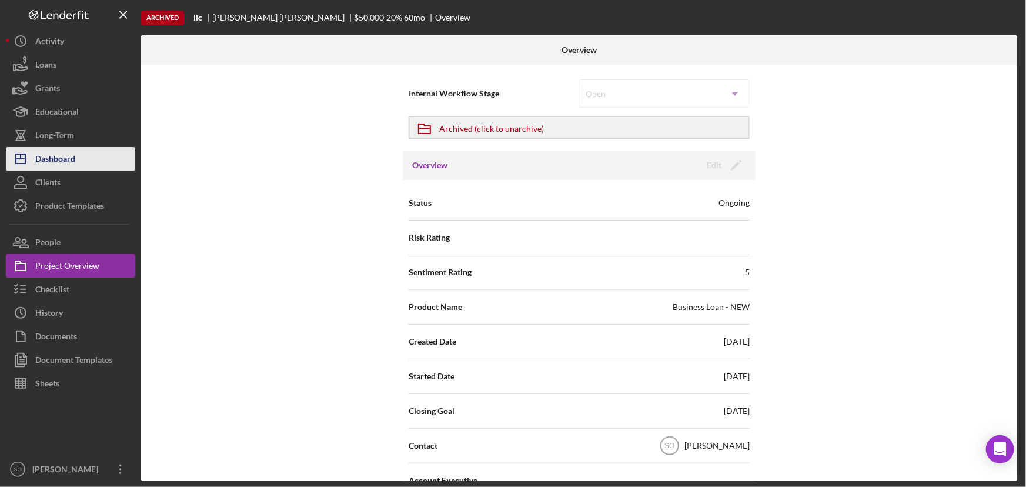
click at [61, 158] on div "Dashboard" at bounding box center [55, 160] width 40 height 26
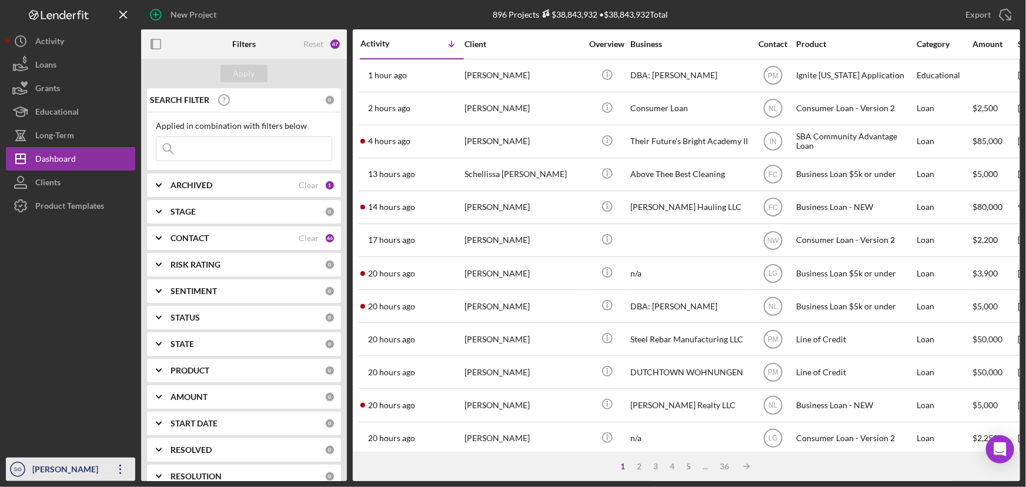
click at [121, 471] on icon "Icon/Overflow" at bounding box center [120, 469] width 29 height 29
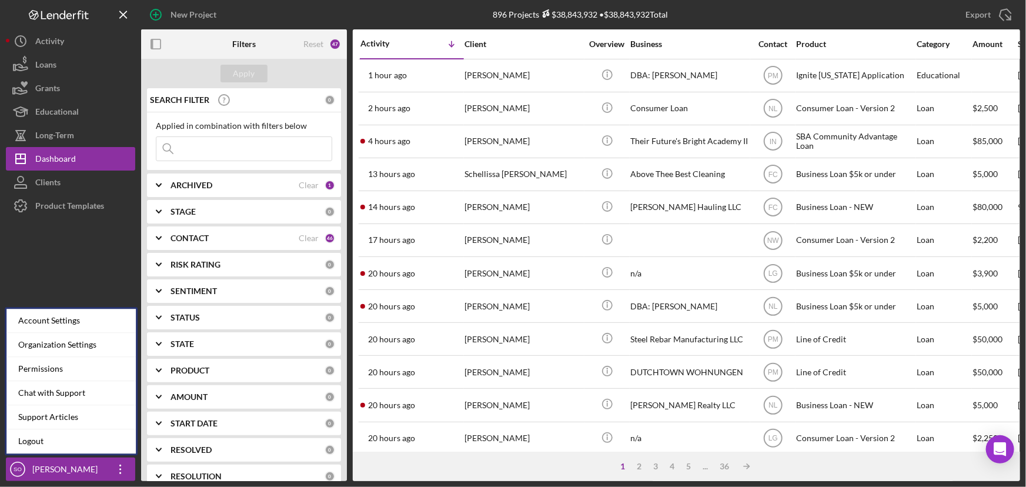
click at [223, 146] on input at bounding box center [243, 149] width 175 height 24
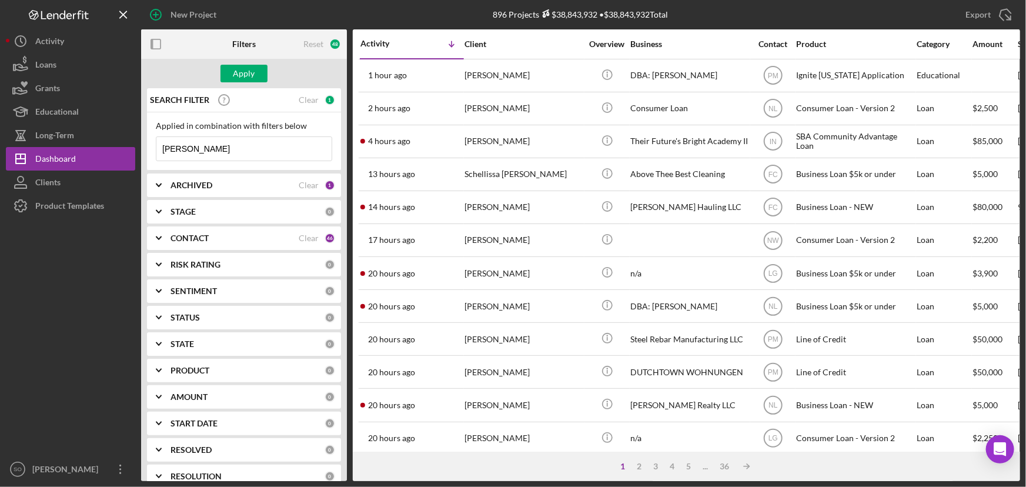
drag, startPoint x: 234, startPoint y: 144, endPoint x: 158, endPoint y: 152, distance: 76.9
click at [158, 152] on input "[PERSON_NAME]" at bounding box center [243, 149] width 175 height 24
click at [238, 151] on input "[PERSON_NAME]" at bounding box center [243, 149] width 175 height 24
drag, startPoint x: 243, startPoint y: 150, endPoint x: 157, endPoint y: 146, distance: 85.9
click at [157, 146] on input "[PERSON_NAME]" at bounding box center [243, 149] width 175 height 24
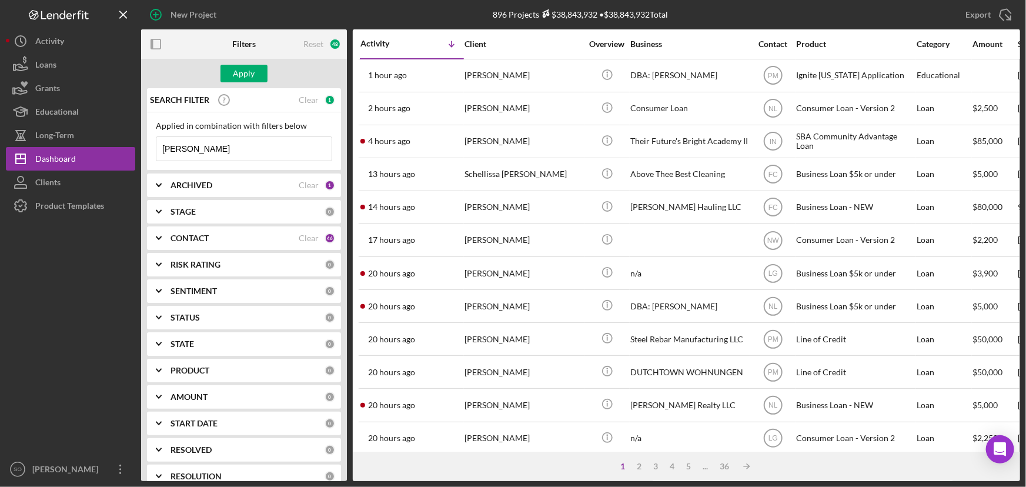
paste input "[PERSON_NAME]"
click at [252, 72] on div "Apply" at bounding box center [245, 74] width 22 height 18
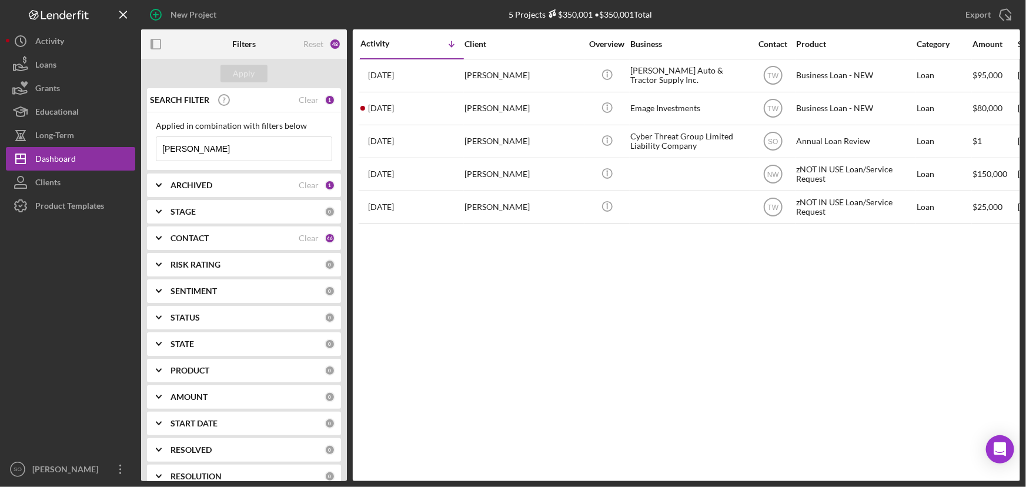
drag, startPoint x: 230, startPoint y: 152, endPoint x: 141, endPoint y: 145, distance: 89.7
click at [141, 145] on div "New Project 5 Projects $350,001 • $350,001 Total Export Icon/Export Filters Res…" at bounding box center [513, 240] width 1015 height 481
paste input "StableHeat LLC"
click at [251, 79] on div "Apply" at bounding box center [245, 74] width 22 height 18
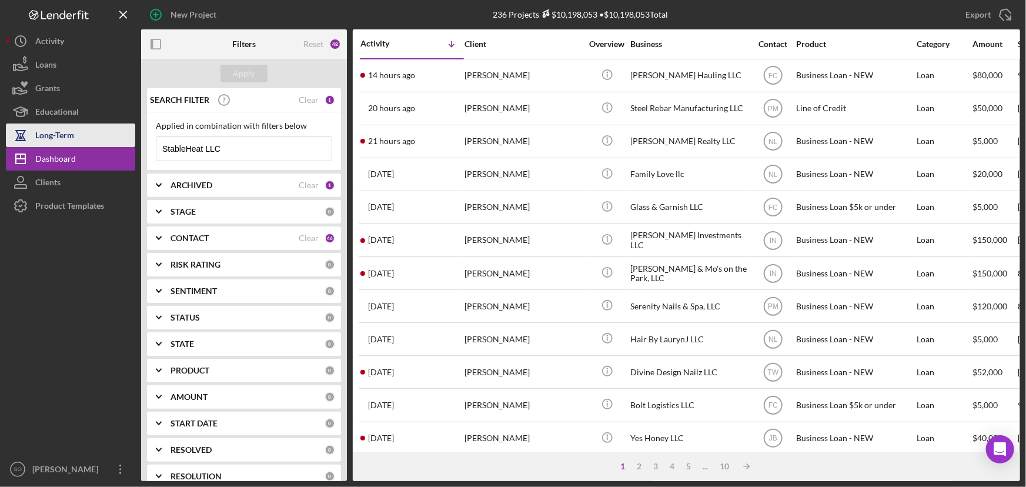
drag, startPoint x: 265, startPoint y: 146, endPoint x: 132, endPoint y: 146, distance: 132.9
click at [132, 146] on div "New Project 236 Projects $10,198,053 • $10,198,053 Total Export Icon/Export Fil…" at bounding box center [513, 240] width 1015 height 481
paste input "[PERSON_NAME]"
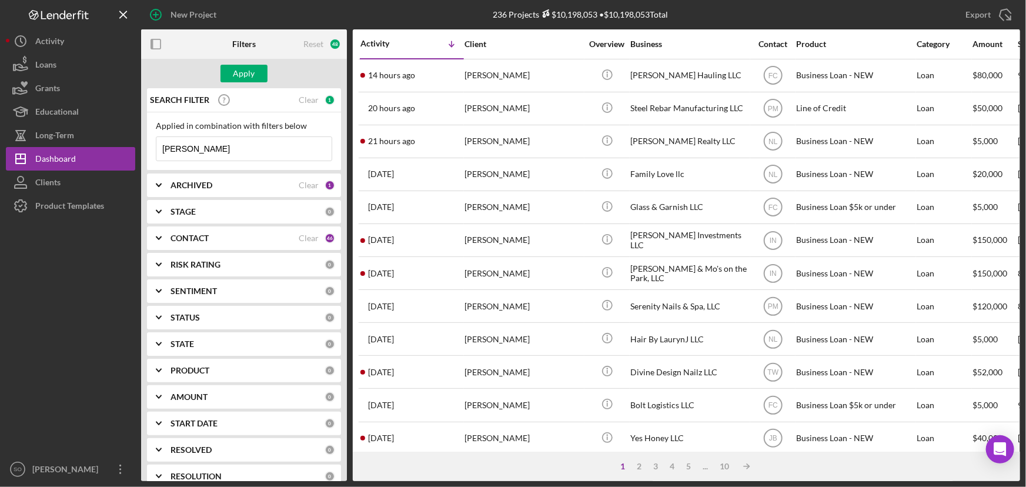
type input "[PERSON_NAME]"
click at [208, 185] on b "ARCHIVED" at bounding box center [192, 185] width 42 height 9
click at [164, 253] on input "Archived" at bounding box center [162, 252] width 12 height 12
checkbox input "true"
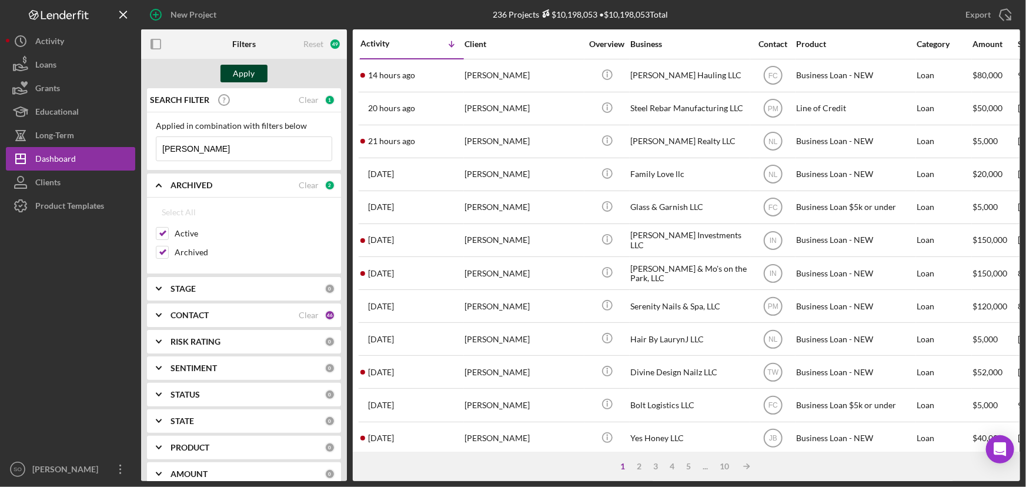
click at [257, 73] on button "Apply" at bounding box center [244, 74] width 47 height 18
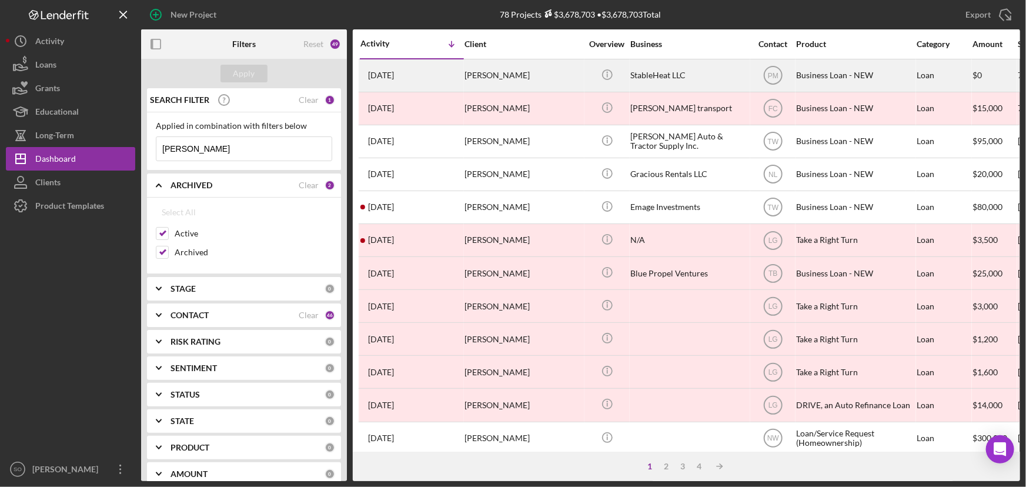
click at [528, 79] on div "[PERSON_NAME]" at bounding box center [524, 75] width 118 height 31
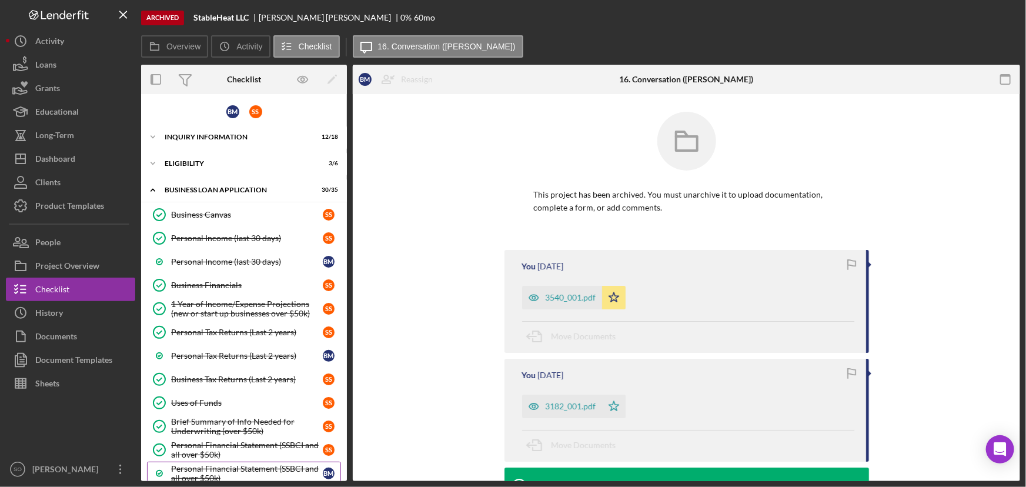
scroll to position [230, 0]
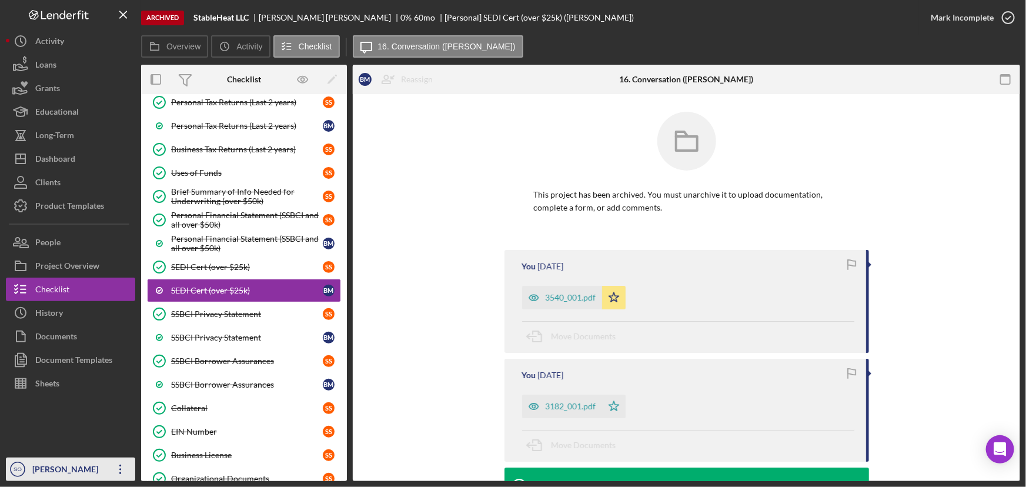
click at [74, 465] on div "[PERSON_NAME]" at bounding box center [67, 471] width 76 height 26
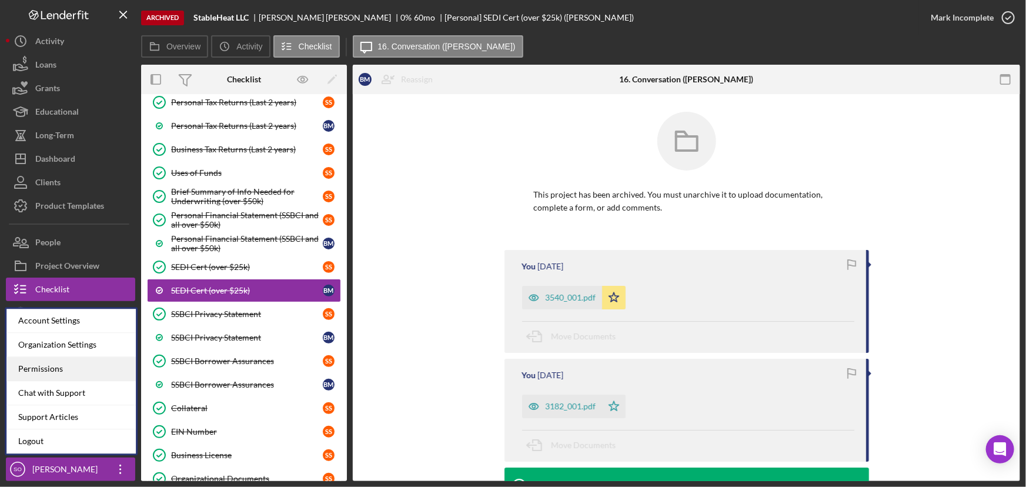
click at [65, 370] on div "Permissions" at bounding box center [70, 369] width 129 height 24
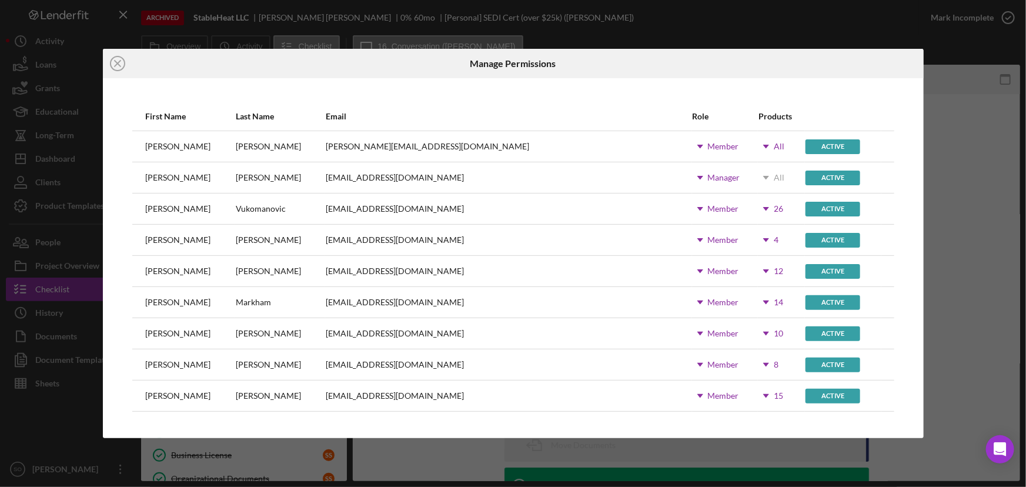
click at [752, 178] on icon "Icon/Dropdown Arrow" at bounding box center [766, 177] width 29 height 29
click at [118, 62] on line at bounding box center [118, 64] width 6 height 6
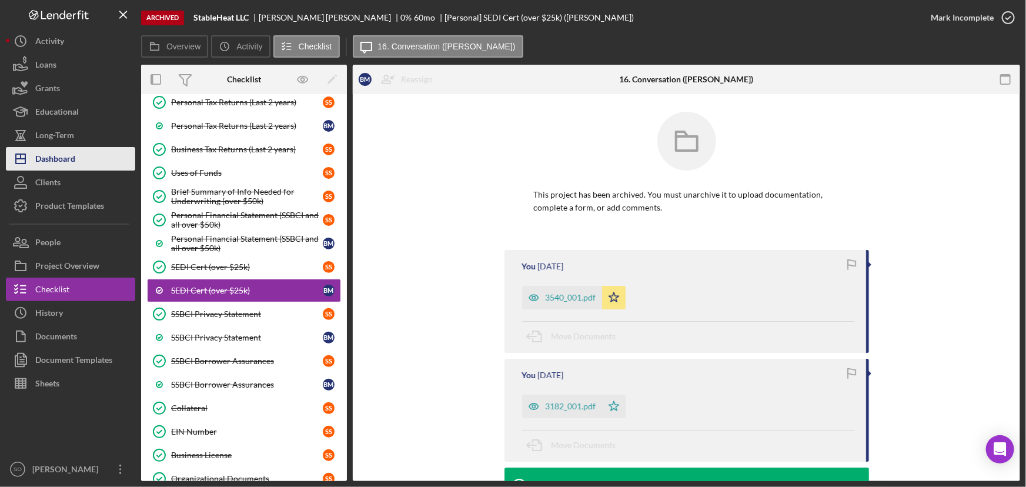
click at [64, 161] on div "Dashboard" at bounding box center [55, 160] width 40 height 26
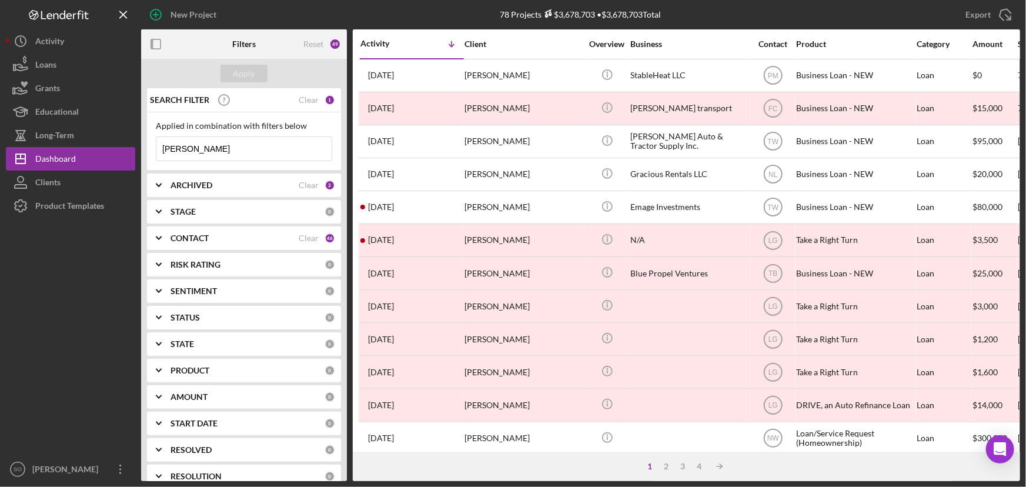
click at [229, 182] on div "ARCHIVED" at bounding box center [235, 185] width 128 height 9
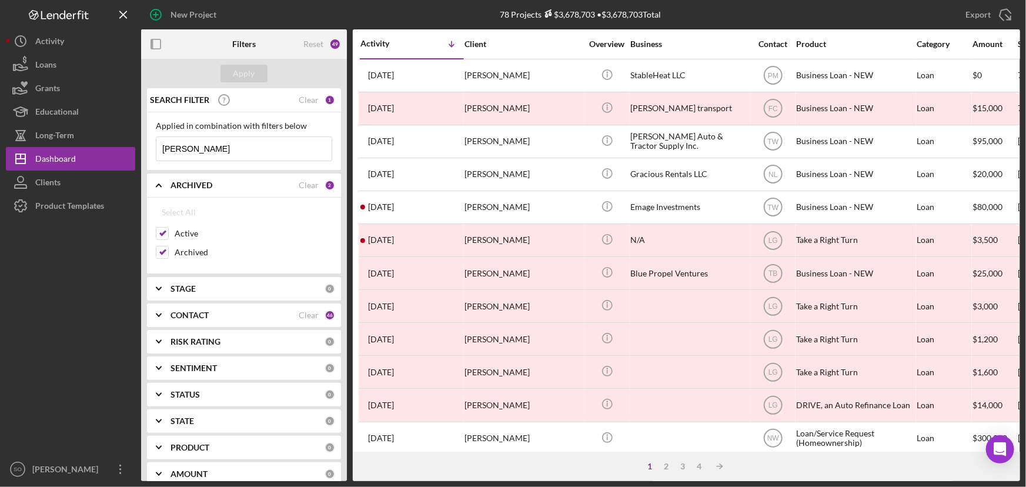
click at [205, 311] on b "CONTACT" at bounding box center [190, 315] width 38 height 9
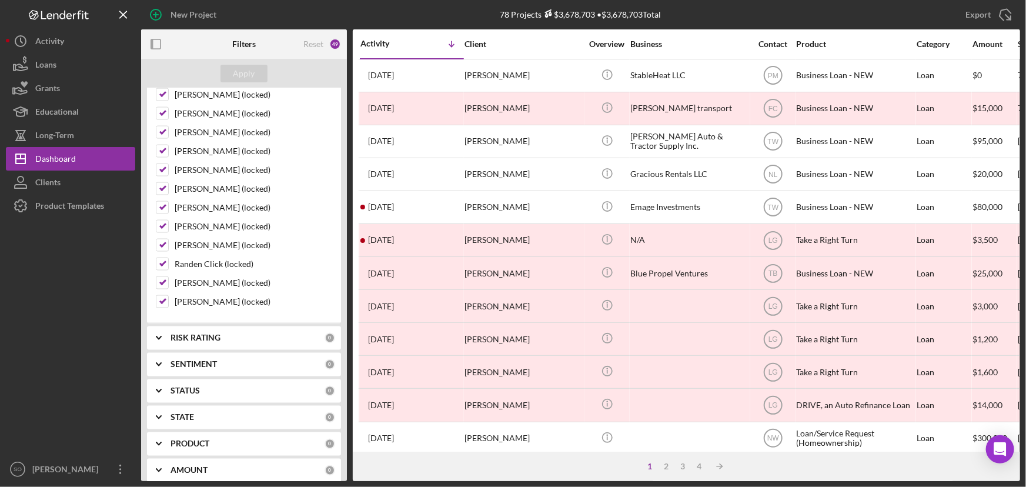
scroll to position [1016, 0]
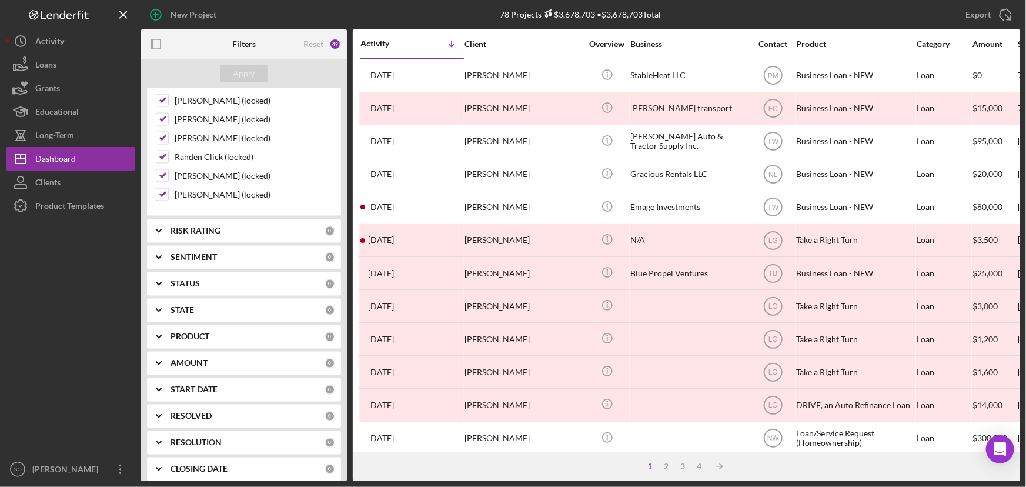
click at [65, 279] on div at bounding box center [70, 338] width 129 height 240
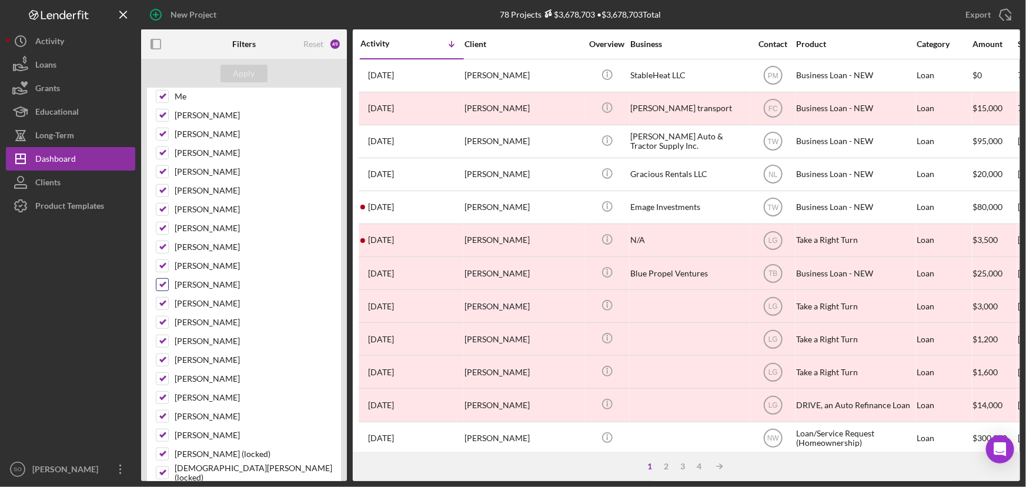
scroll to position [0, 0]
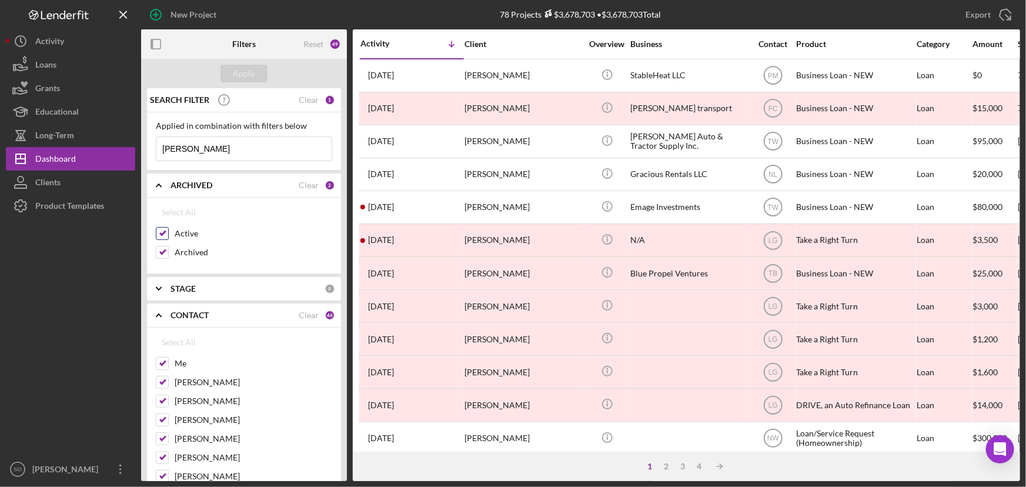
click at [277, 238] on label "Active" at bounding box center [254, 234] width 158 height 12
click at [168, 238] on input "Active" at bounding box center [162, 234] width 12 height 12
checkbox input "false"
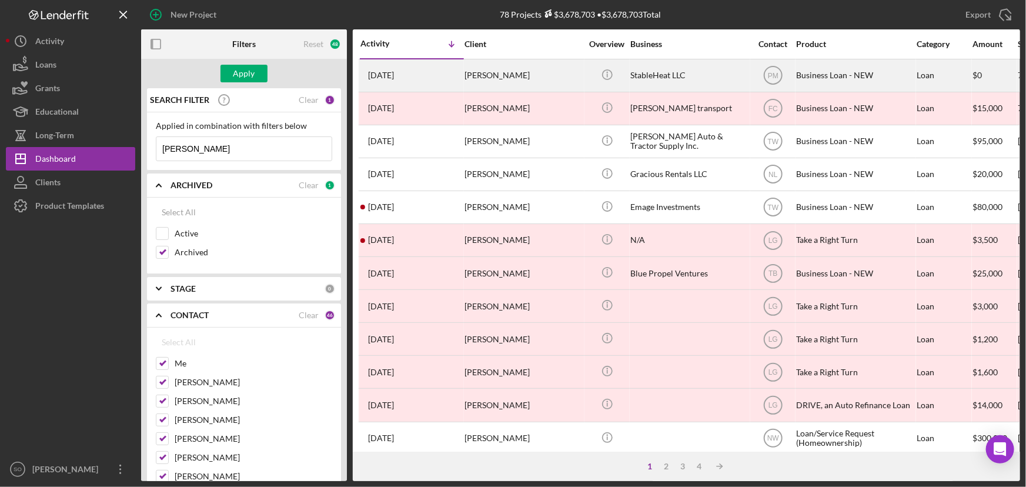
click at [537, 72] on div "[PERSON_NAME]" at bounding box center [524, 75] width 118 height 31
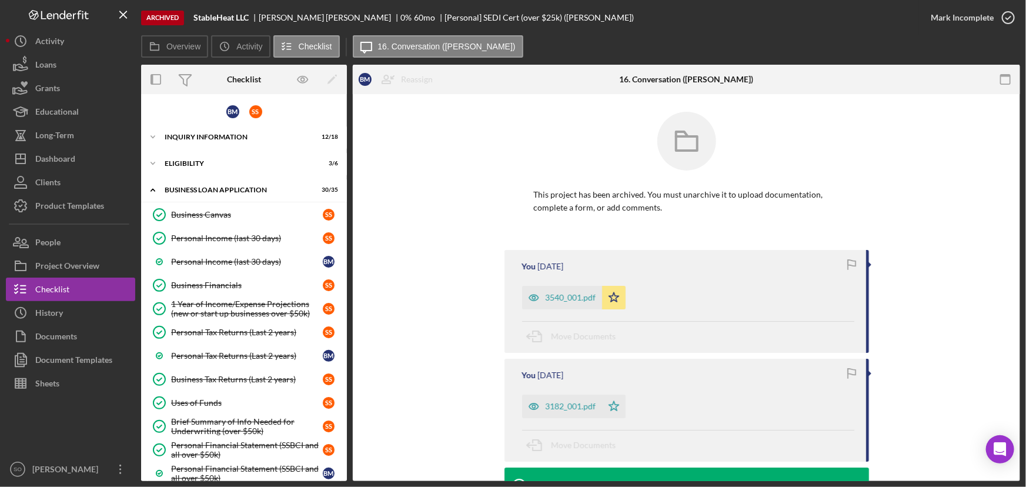
scroll to position [230, 0]
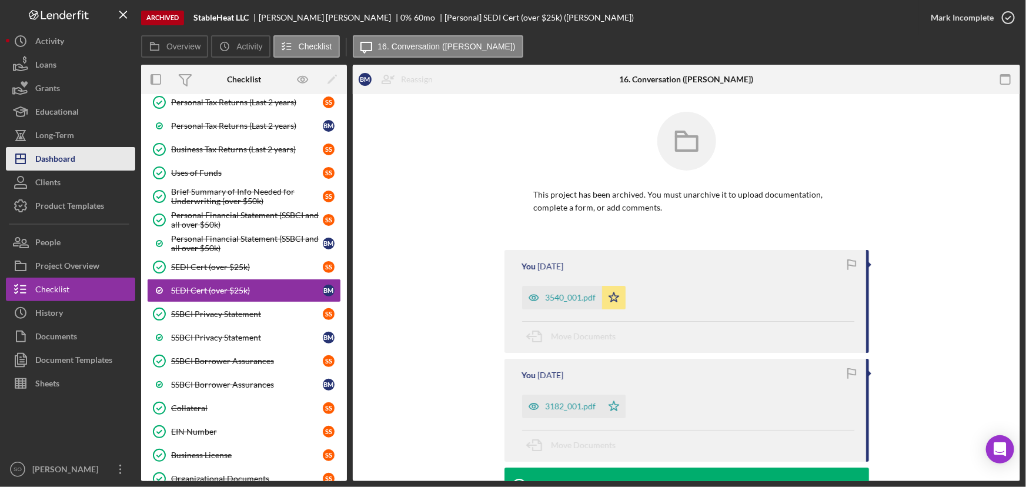
click at [66, 159] on div "Dashboard" at bounding box center [55, 160] width 40 height 26
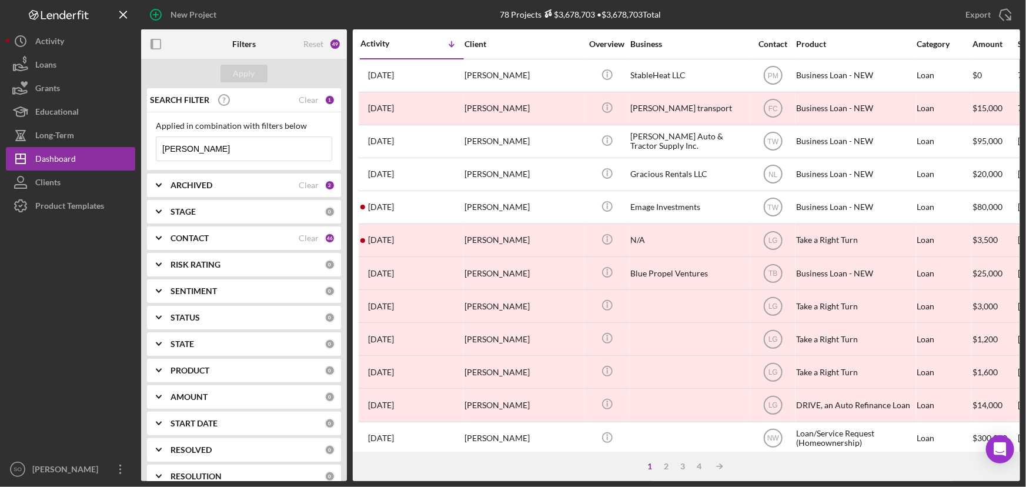
click at [249, 153] on input "[PERSON_NAME]" at bounding box center [243, 149] width 175 height 24
drag, startPoint x: 258, startPoint y: 150, endPoint x: 159, endPoint y: 149, distance: 98.8
click at [159, 149] on input "[PERSON_NAME]" at bounding box center [243, 149] width 175 height 24
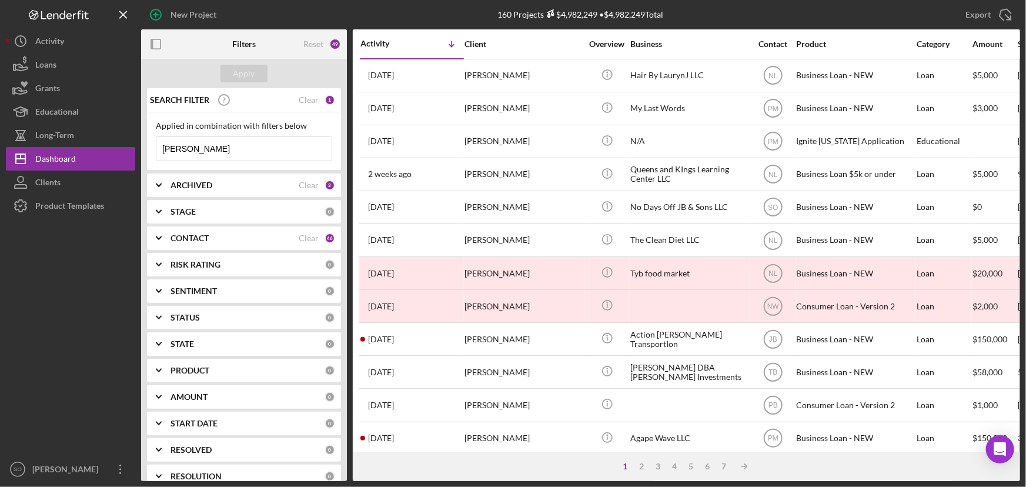
type input "[PERSON_NAME]"
click at [182, 186] on b "ARCHIVED" at bounding box center [192, 185] width 42 height 9
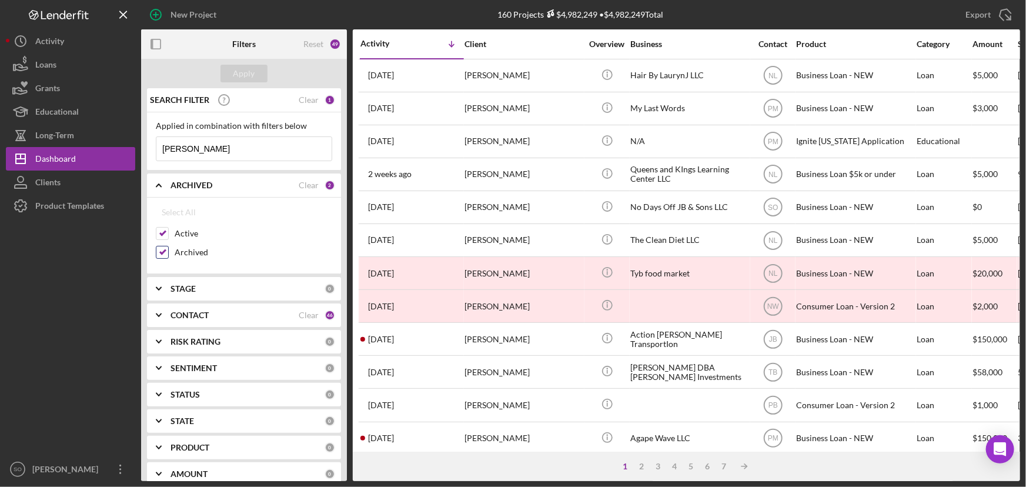
click at [158, 256] on input "Archived" at bounding box center [162, 252] width 12 height 12
checkbox input "false"
click at [247, 81] on div "Apply" at bounding box center [245, 74] width 22 height 18
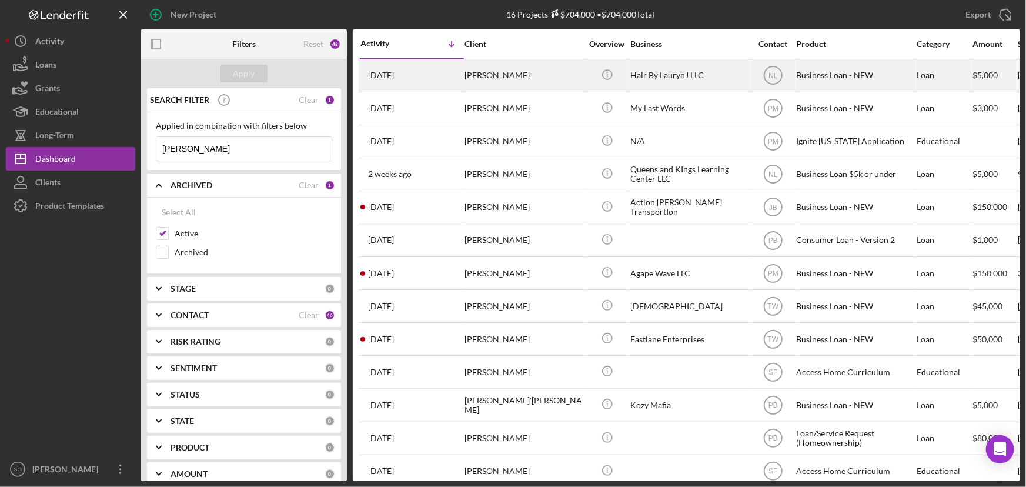
click at [508, 74] on div "[PERSON_NAME]" at bounding box center [524, 75] width 118 height 31
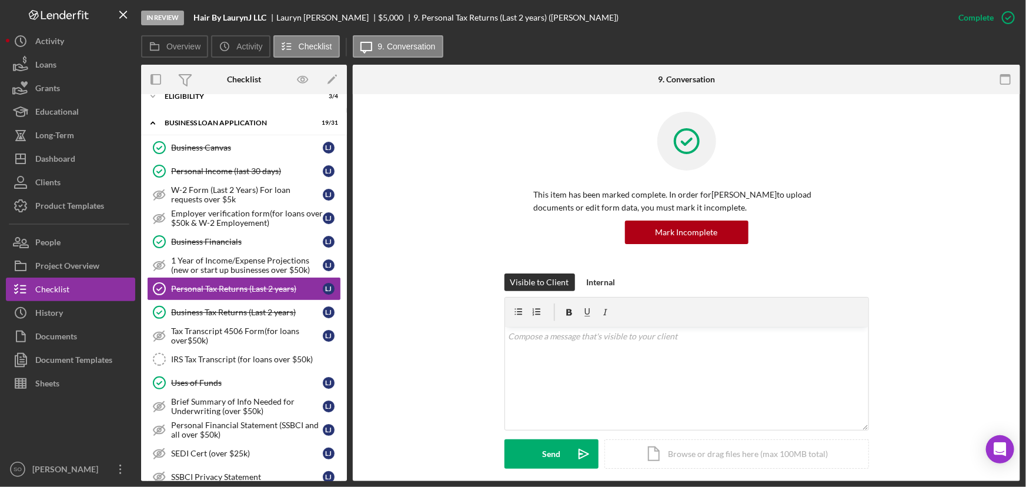
scroll to position [189, 0]
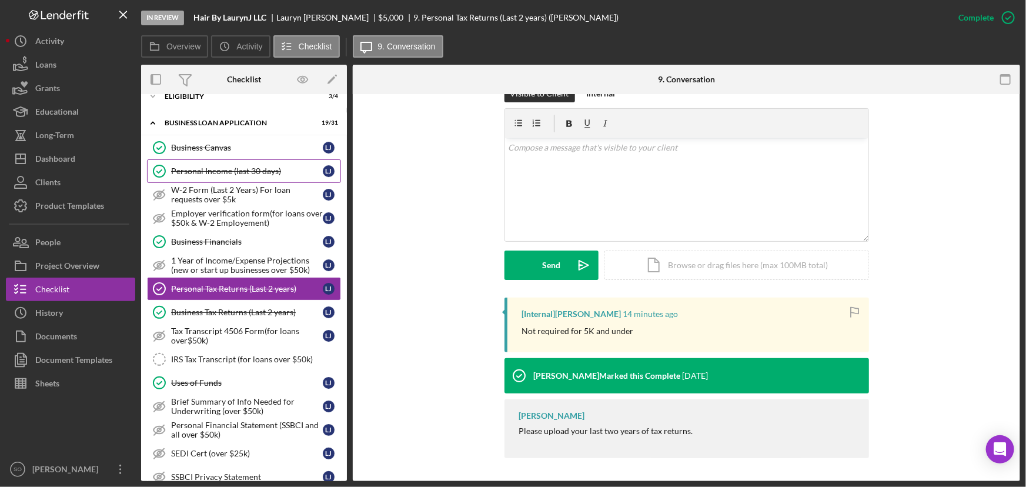
click at [235, 171] on div "Personal Income (last 30 days)" at bounding box center [247, 170] width 152 height 9
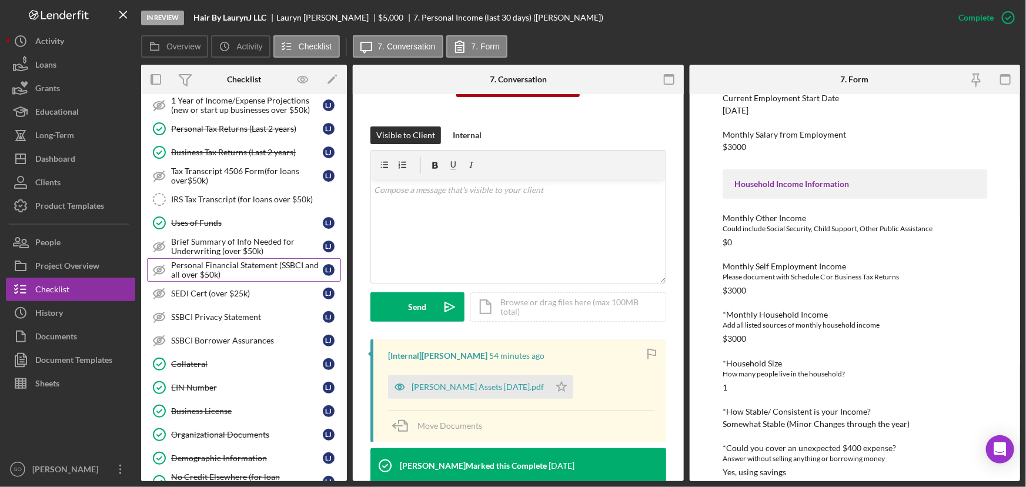
scroll to position [255, 0]
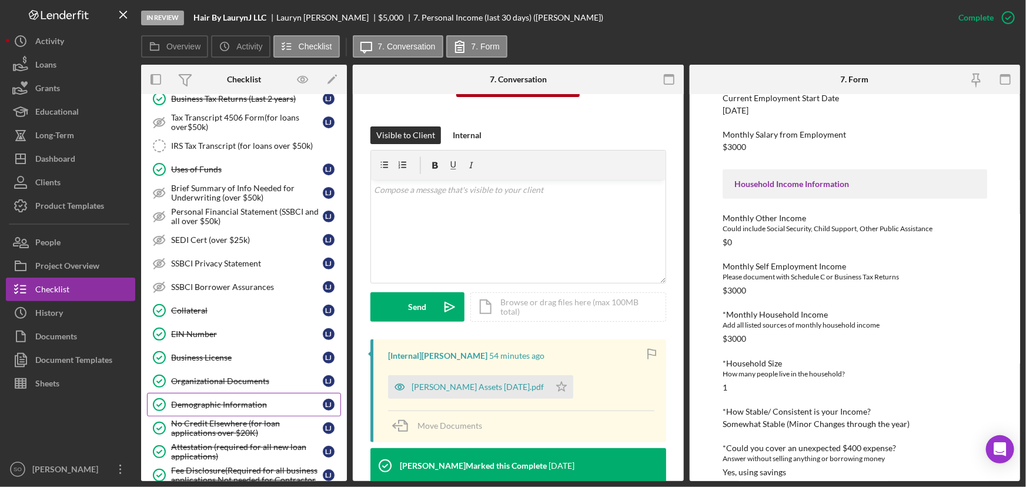
click at [214, 402] on div "Demographic Information" at bounding box center [247, 404] width 152 height 9
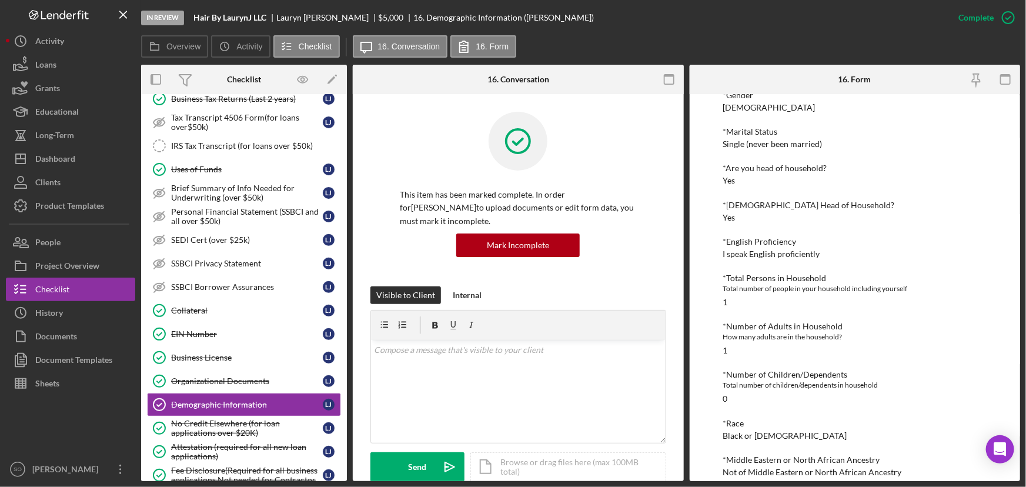
scroll to position [160, 0]
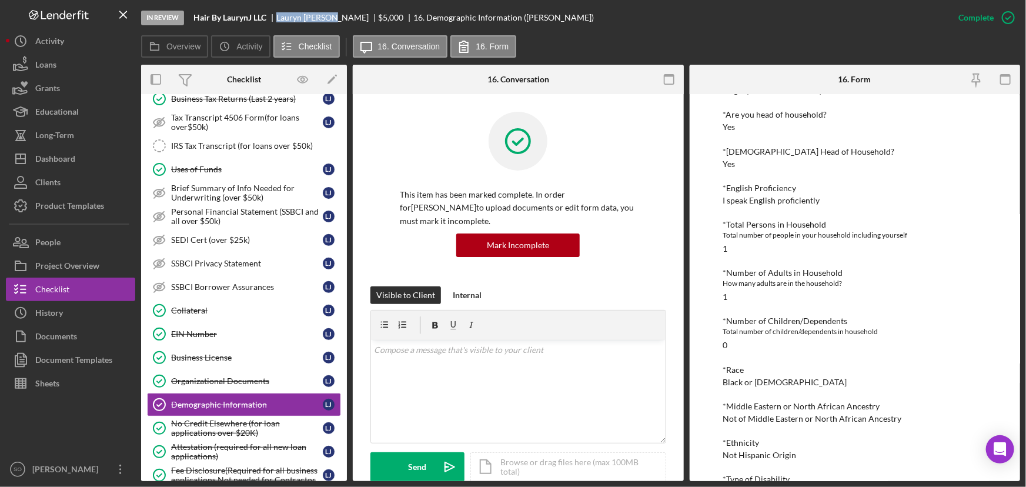
drag, startPoint x: 333, startPoint y: 17, endPoint x: 277, endPoint y: 17, distance: 55.9
click at [277, 17] on div "[PERSON_NAME]" at bounding box center [327, 17] width 102 height 9
copy div "[PERSON_NAME]"
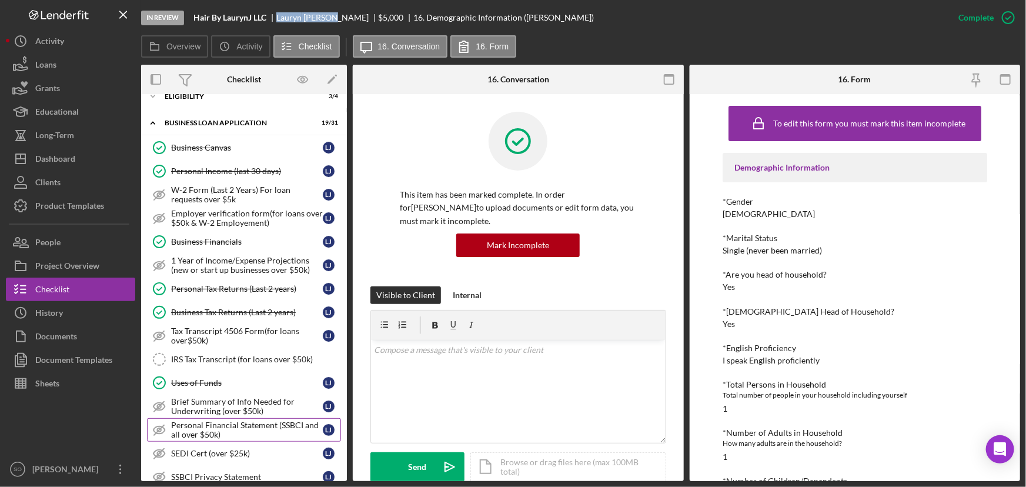
scroll to position [0, 0]
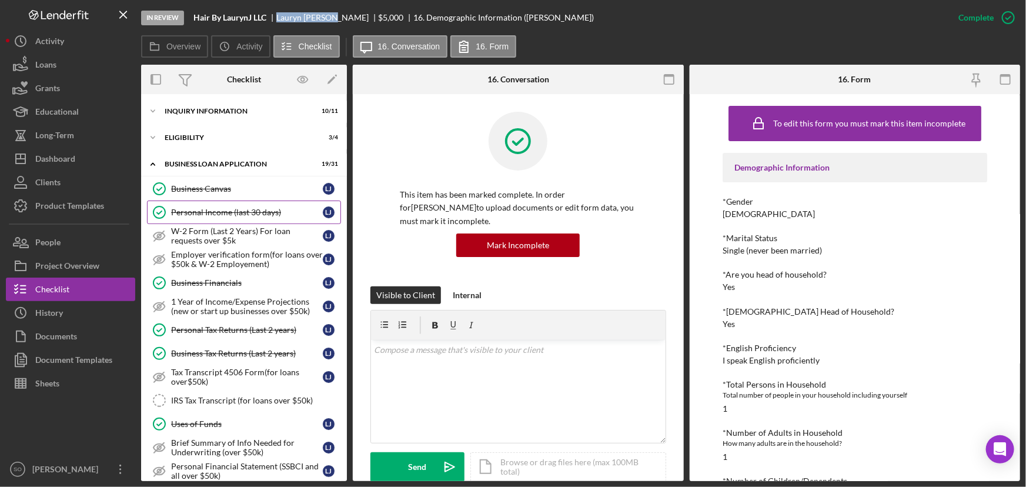
click at [237, 215] on div "Personal Income (last 30 days)" at bounding box center [247, 212] width 152 height 9
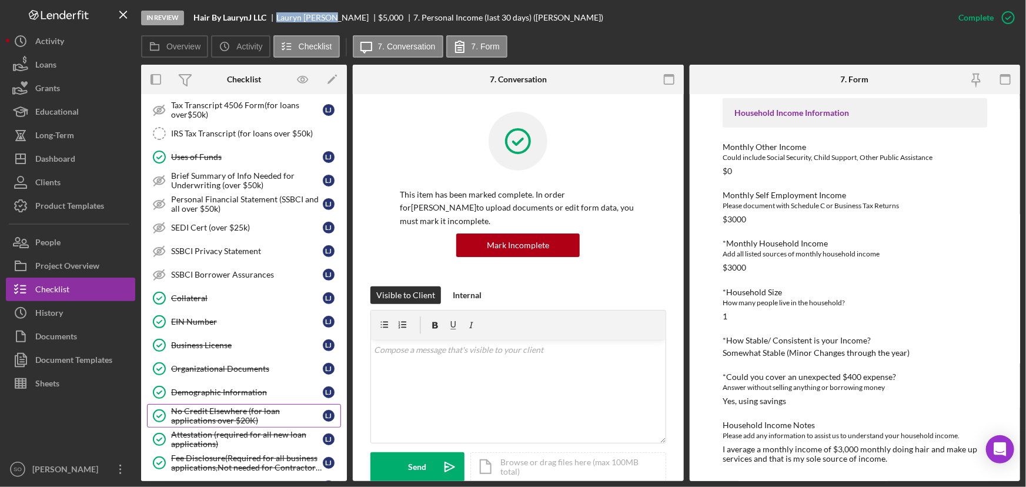
scroll to position [321, 0]
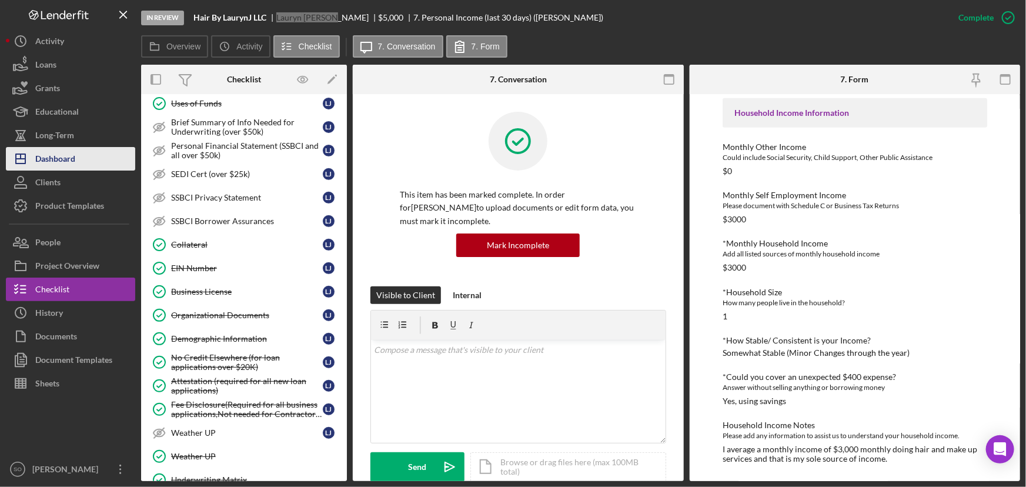
click at [64, 157] on div "Dashboard" at bounding box center [55, 160] width 40 height 26
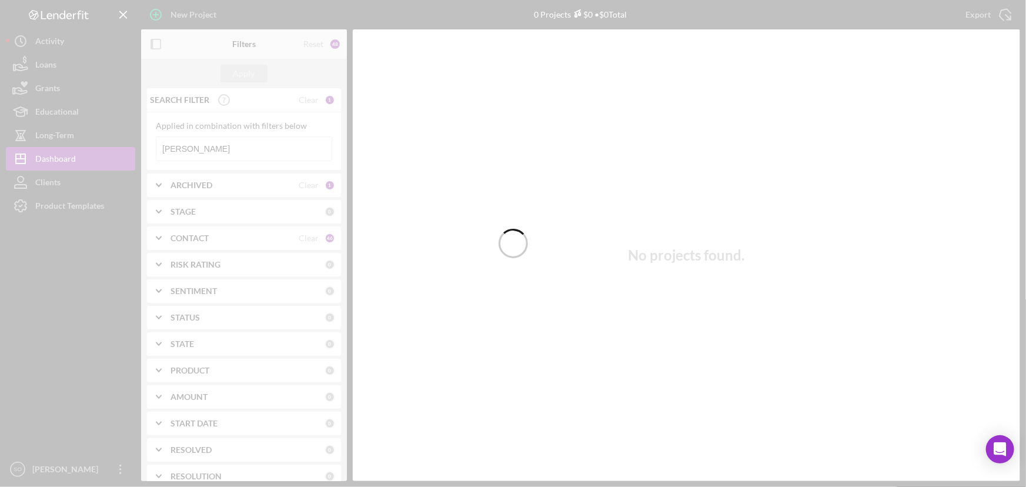
click at [237, 150] on div at bounding box center [513, 243] width 1026 height 487
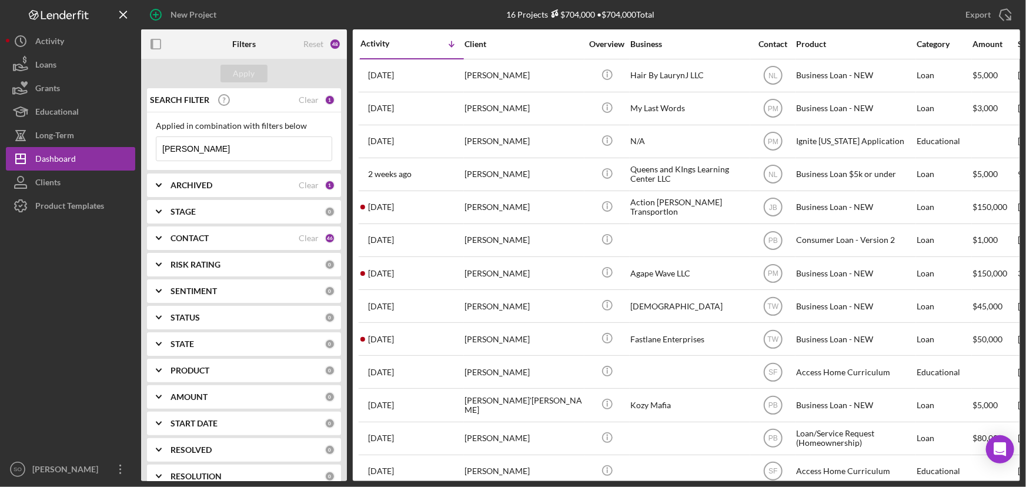
click at [237, 150] on input "[PERSON_NAME]" at bounding box center [243, 149] width 175 height 24
type input "l"
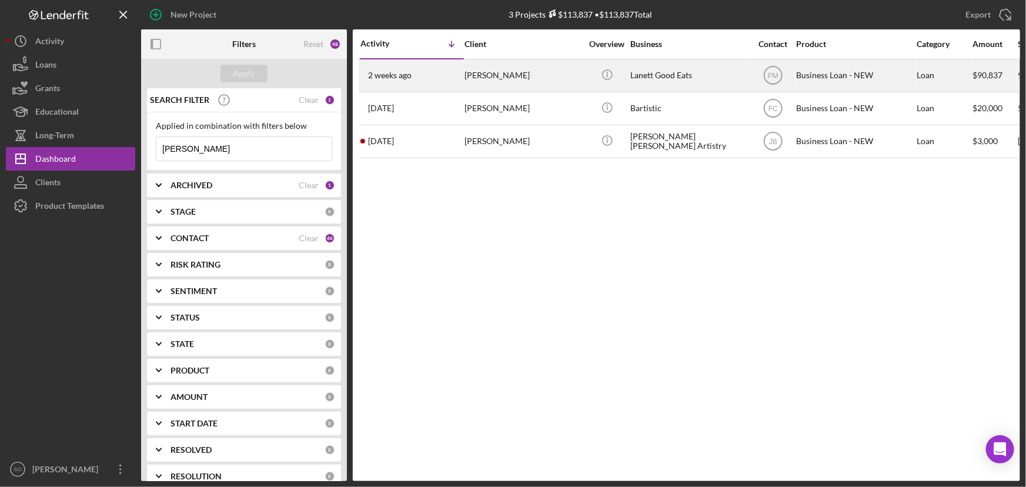
type input "[PERSON_NAME]"
click at [516, 82] on div "[PERSON_NAME]" at bounding box center [524, 75] width 118 height 31
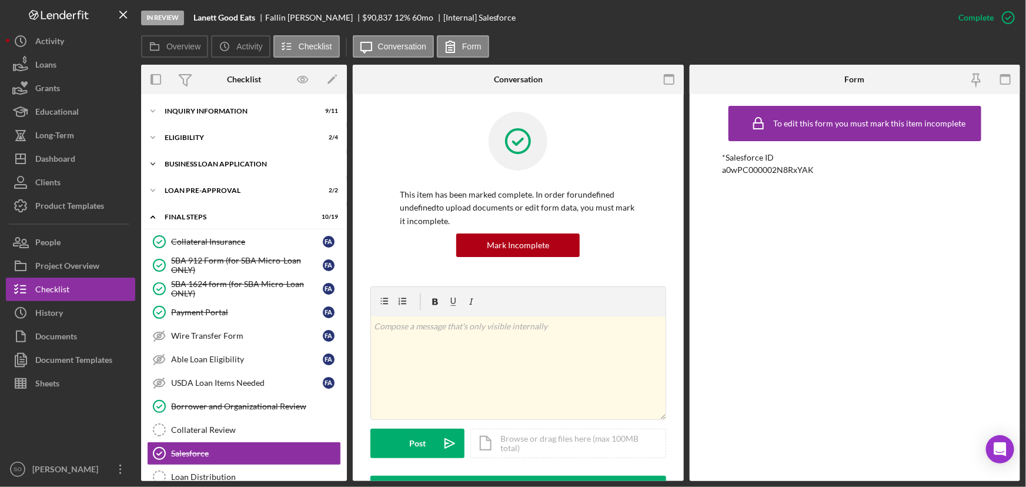
click at [223, 162] on div "BUSINESS LOAN APPLICATION" at bounding box center [249, 164] width 168 height 7
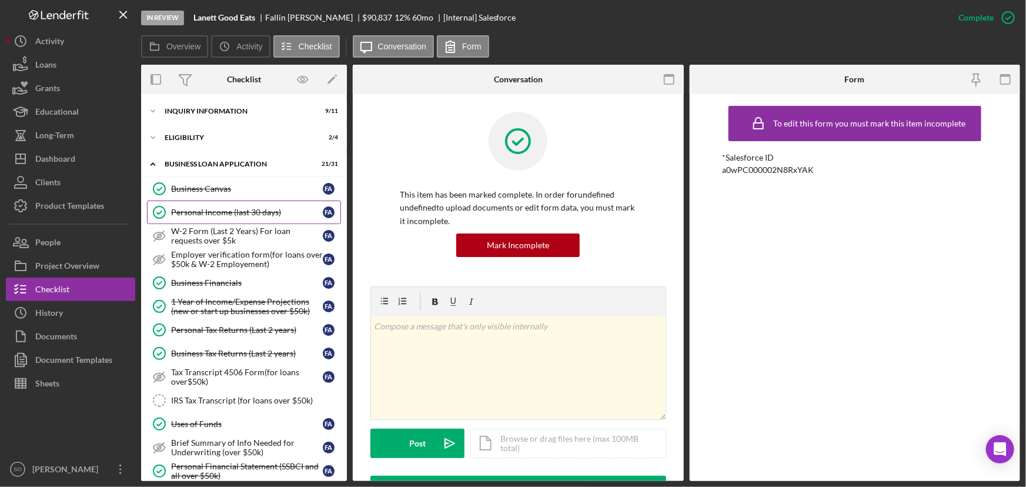
click at [224, 211] on div "Personal Income (last 30 days)" at bounding box center [247, 212] width 152 height 9
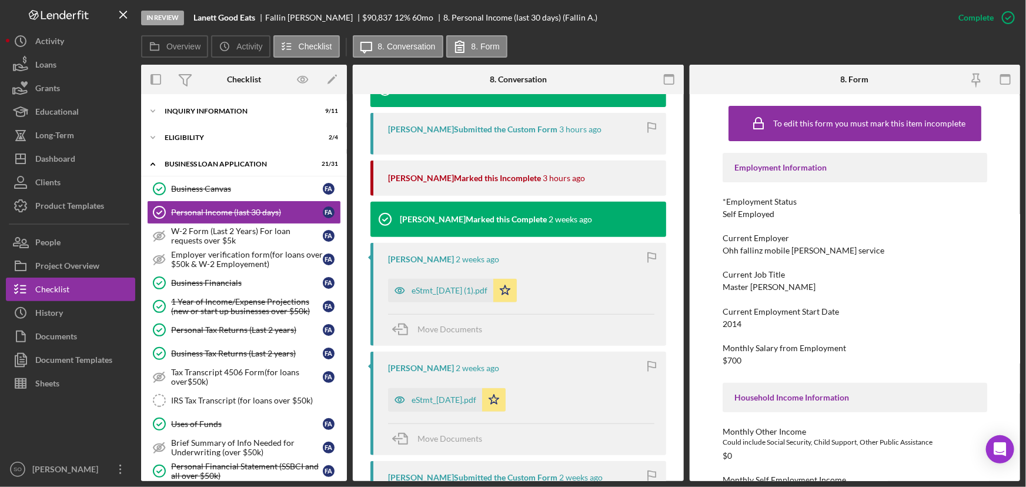
scroll to position [481, 0]
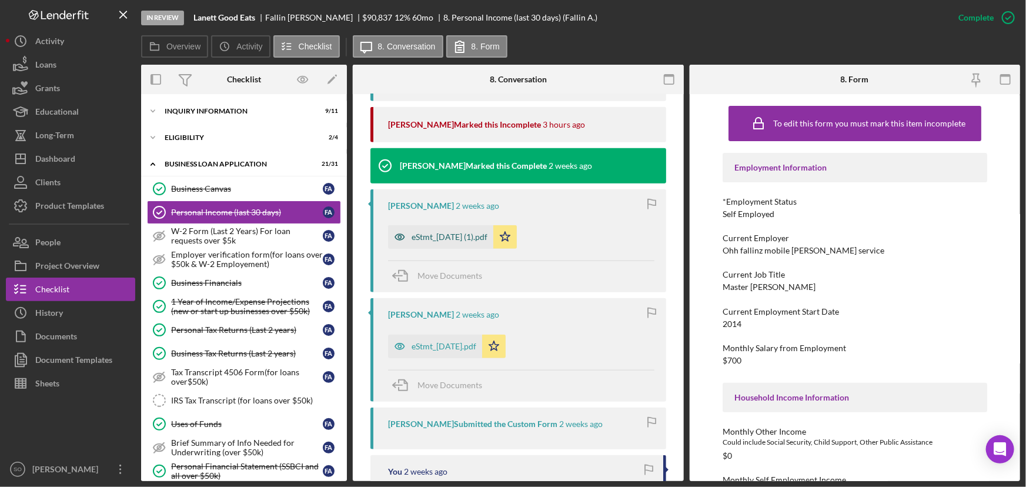
click at [476, 239] on div "eStmt_[DATE] (1).pdf" at bounding box center [450, 236] width 76 height 9
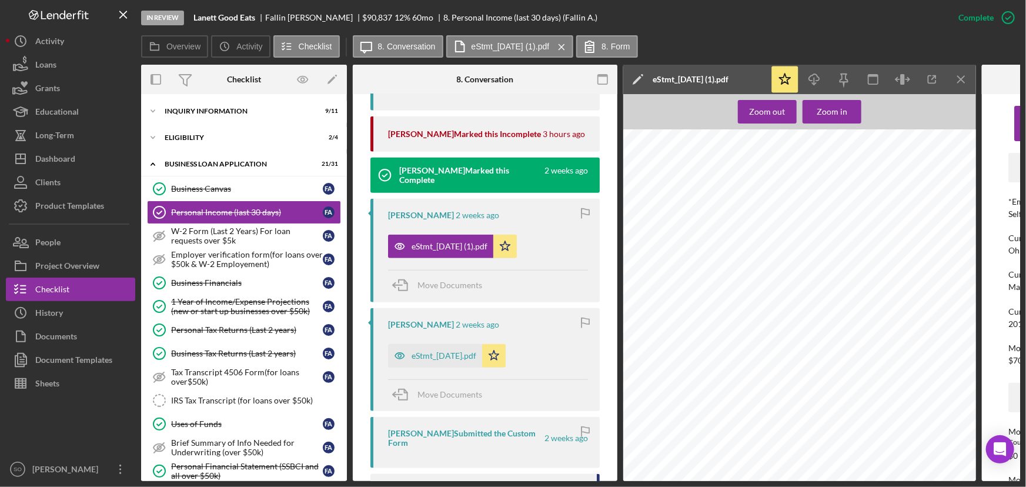
scroll to position [160, 0]
click at [470, 353] on div "eStmt_[DATE].pdf" at bounding box center [444, 355] width 65 height 9
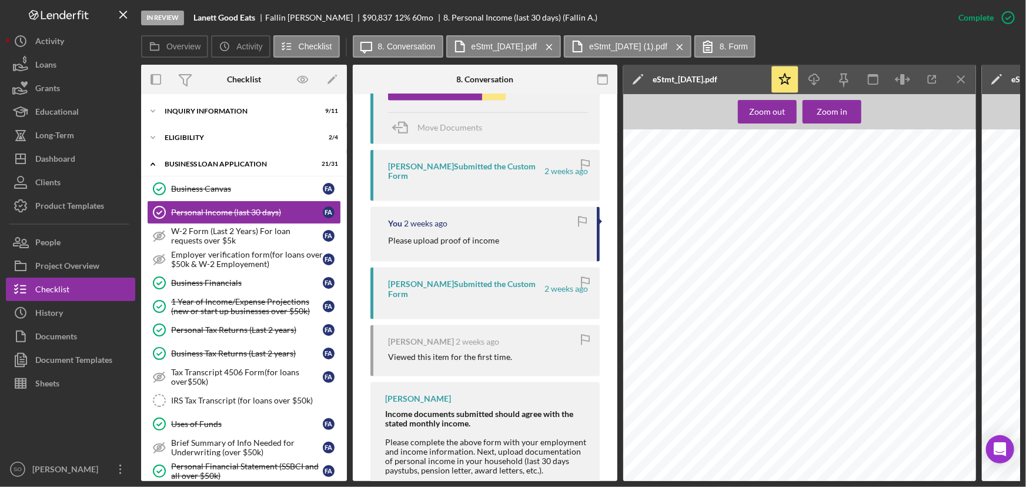
scroll to position [641, 0]
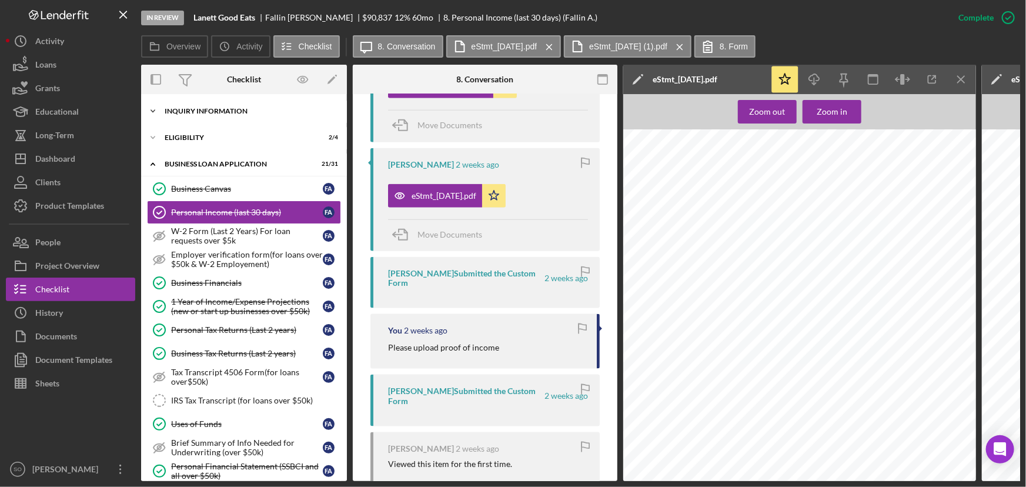
click at [206, 108] on div "INQUIRY INFORMATION" at bounding box center [249, 111] width 168 height 7
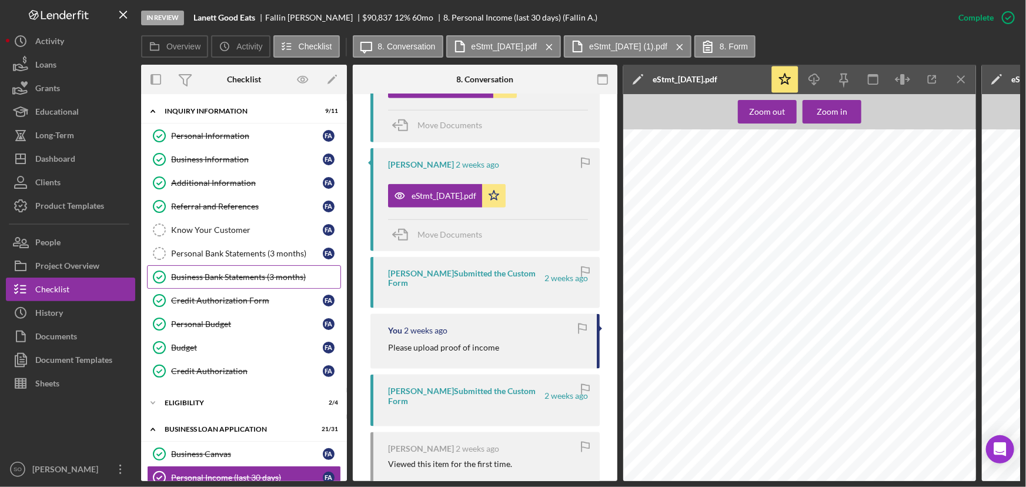
click at [212, 281] on link "Business Bank Statements (3 months) Business Bank Statements (3 months)" at bounding box center [244, 277] width 194 height 24
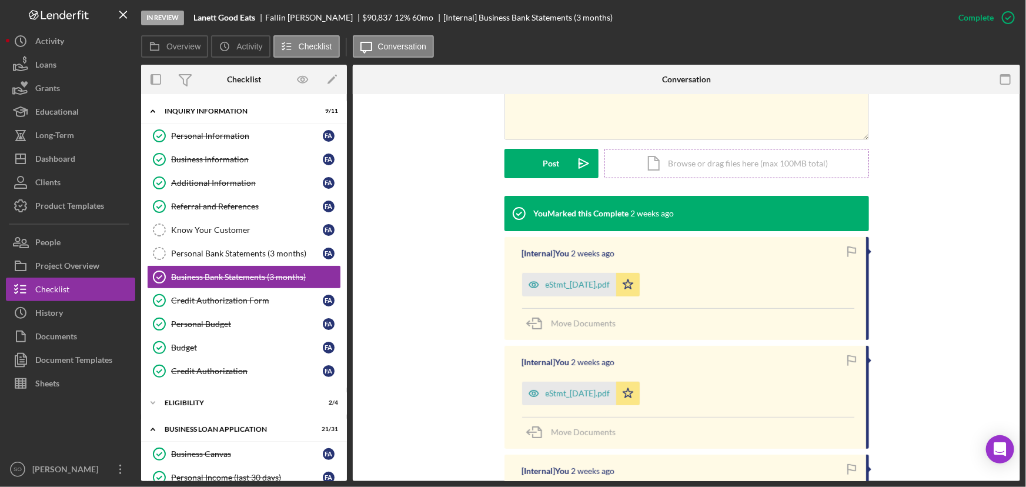
scroll to position [374, 0]
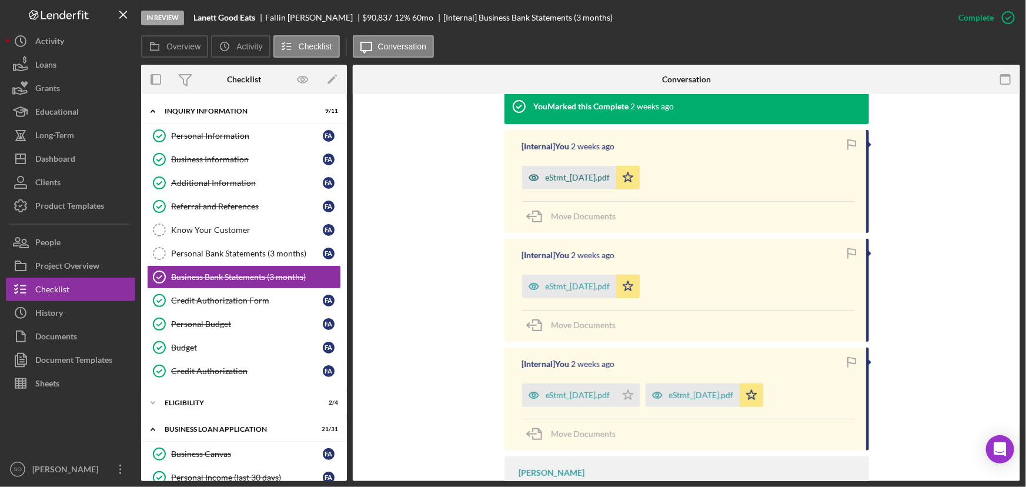
click at [580, 176] on div "eStmt_[DATE].pdf" at bounding box center [578, 177] width 65 height 9
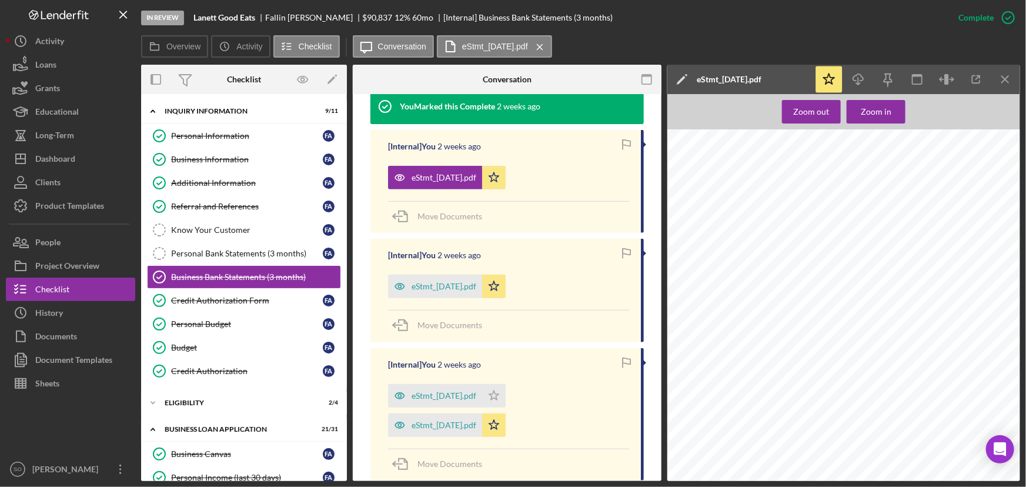
scroll to position [321, 0]
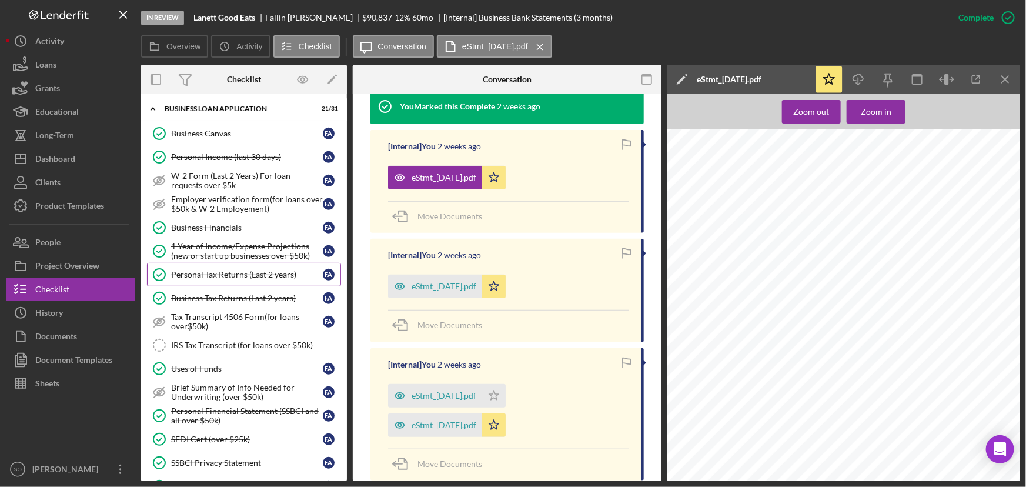
click at [215, 270] on div "Personal Tax Returns (Last 2 years)" at bounding box center [247, 274] width 152 height 9
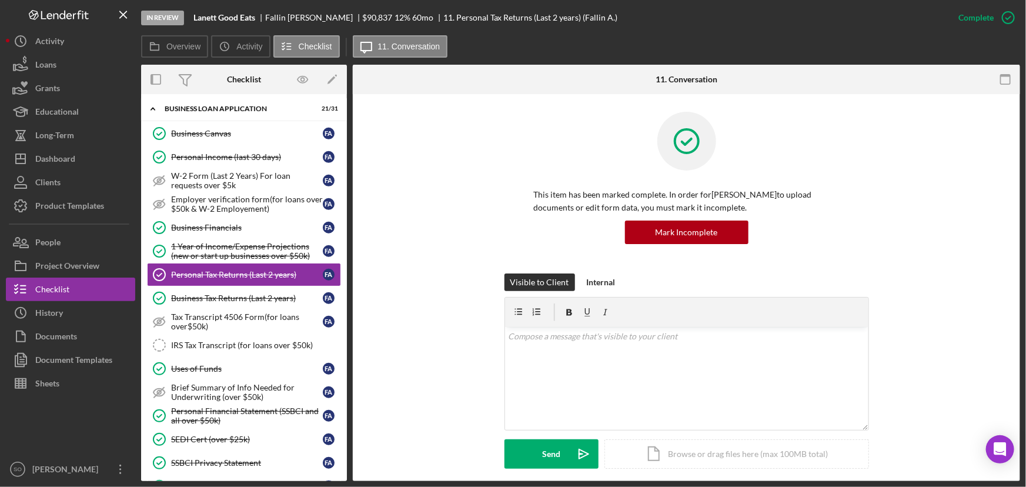
scroll to position [214, 0]
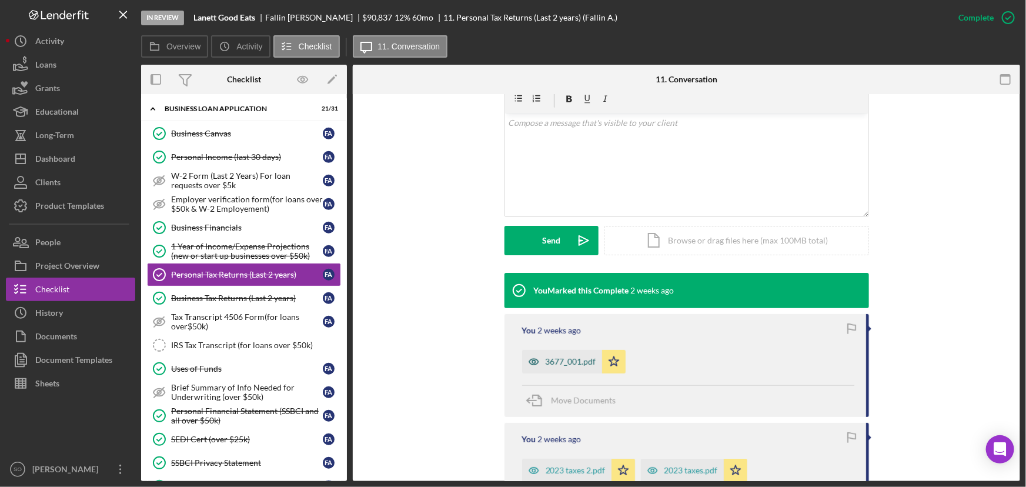
click at [552, 359] on div "3677_001.pdf" at bounding box center [571, 361] width 51 height 9
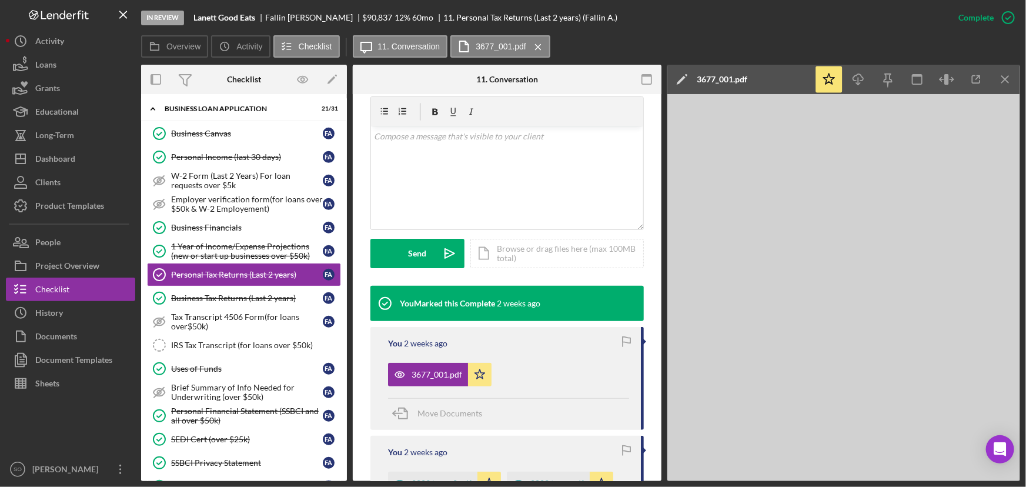
scroll to position [227, 0]
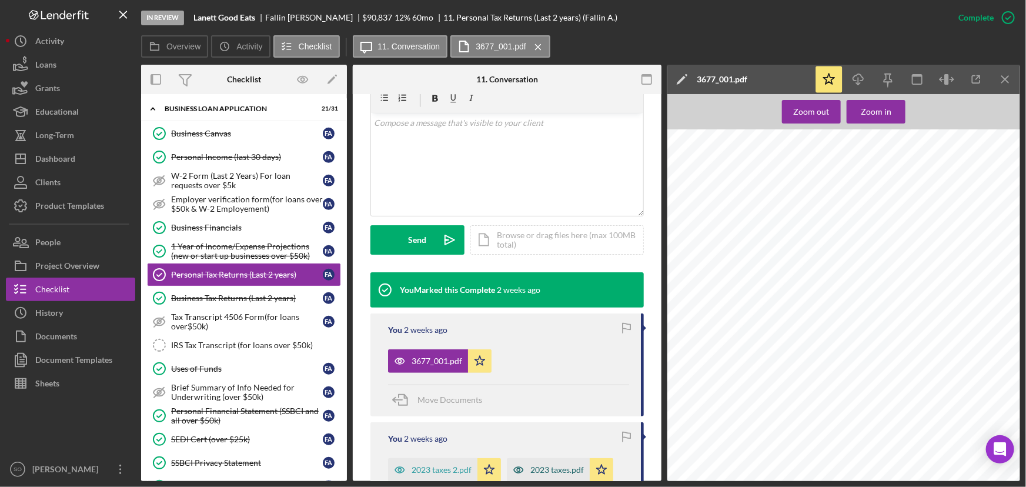
click at [546, 466] on div "2023 taxes.pdf" at bounding box center [558, 469] width 54 height 9
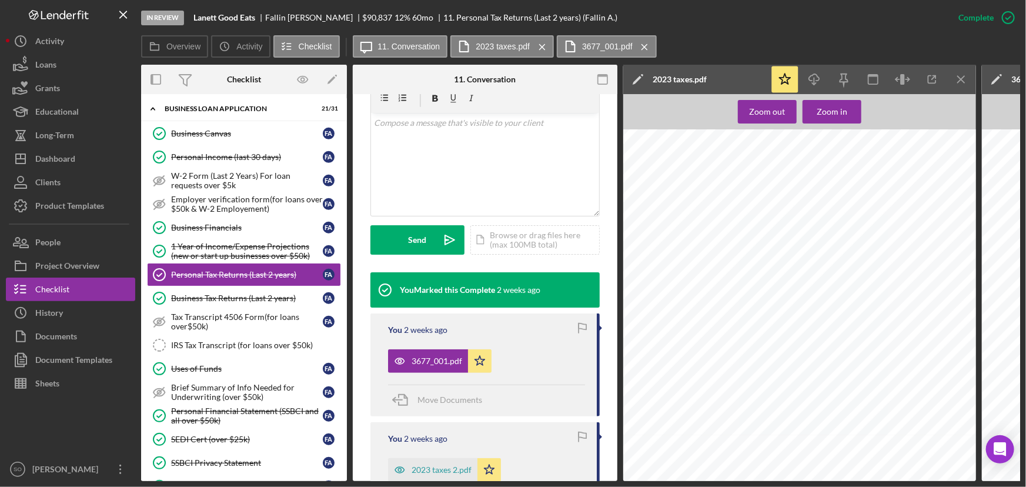
scroll to position [321, 0]
click at [226, 158] on div "Personal Income (last 30 days)" at bounding box center [247, 156] width 152 height 9
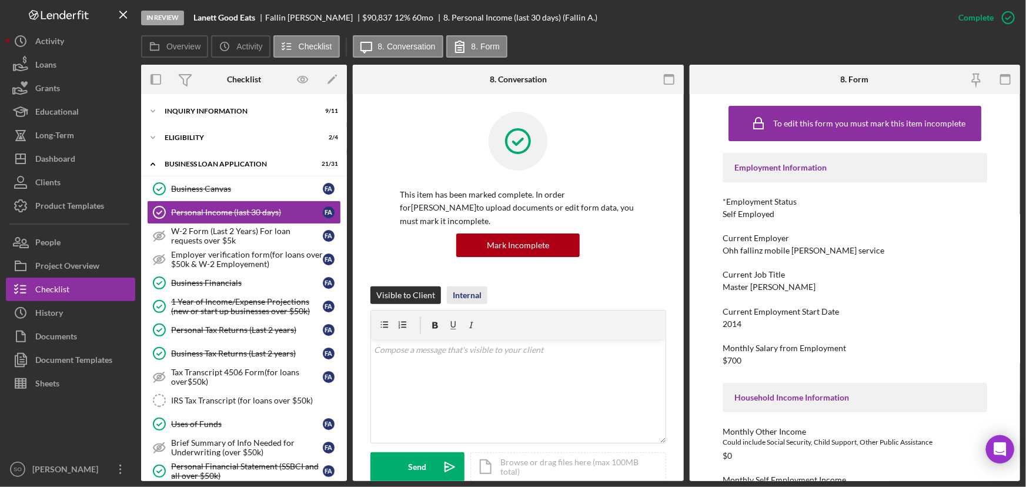
click at [465, 294] on div "Internal" at bounding box center [467, 295] width 29 height 18
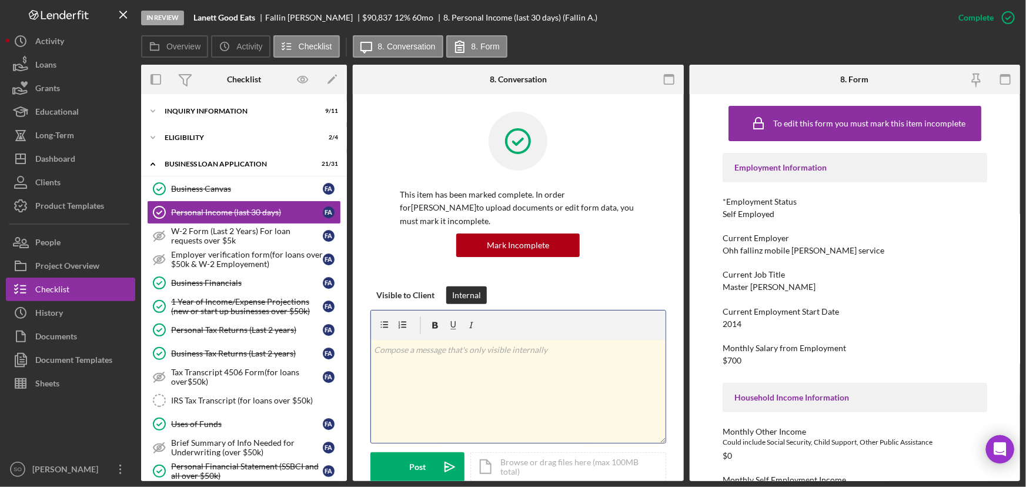
click at [442, 358] on div "v Color teal Color pink Remove color Add row above Add row below Add column bef…" at bounding box center [518, 391] width 295 height 103
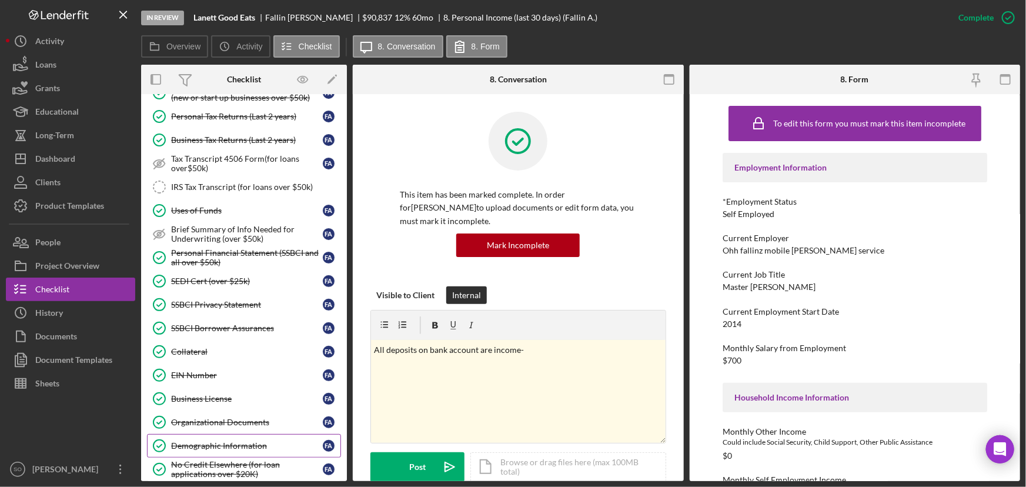
click at [195, 441] on div "Demographic Information" at bounding box center [247, 445] width 152 height 9
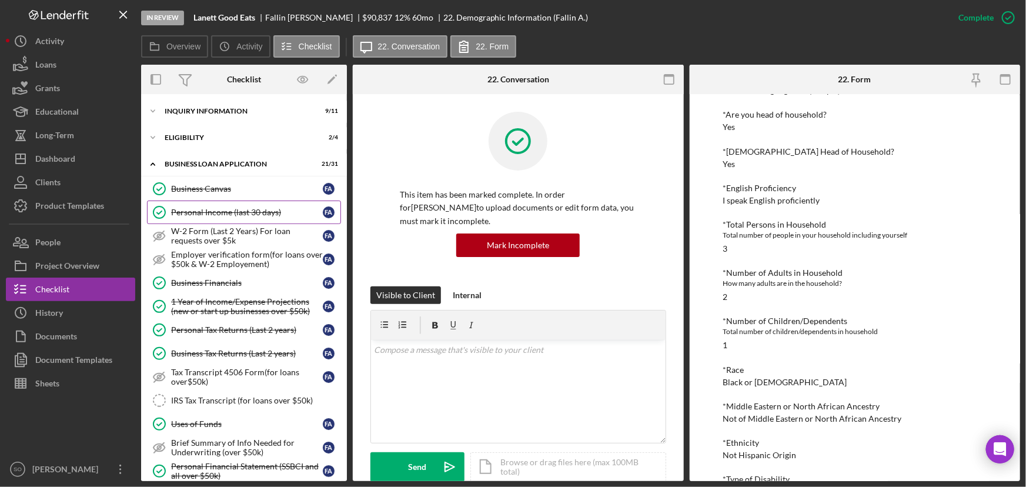
click at [193, 212] on div "Personal Income (last 30 days)" at bounding box center [247, 212] width 152 height 9
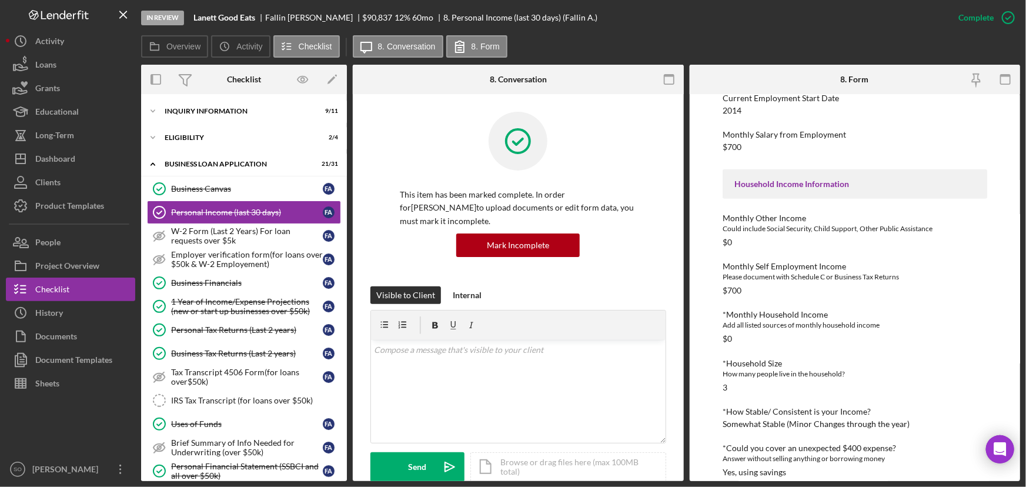
scroll to position [275, 0]
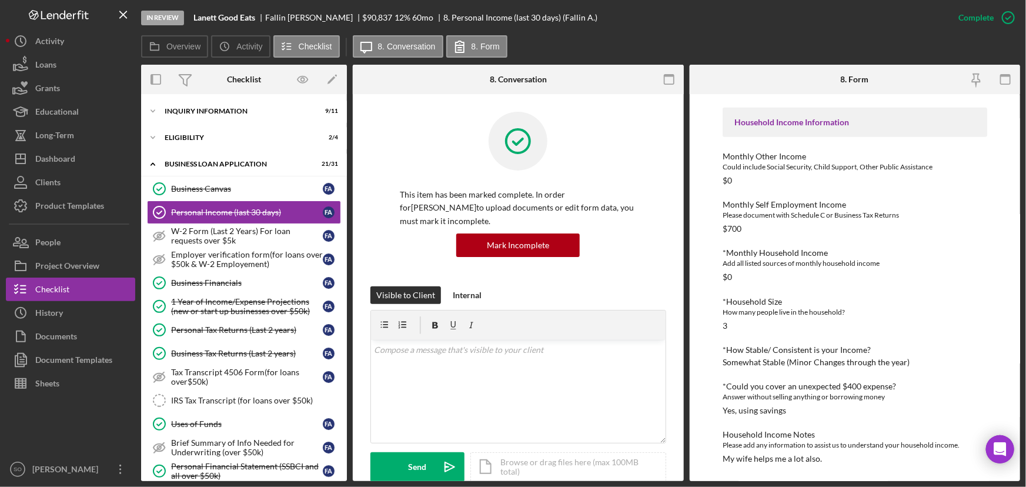
click at [819, 274] on div "*Monthly Household Income Add all listed sources of monthly household income $0" at bounding box center [855, 265] width 265 height 34
click at [229, 333] on div "Personal Tax Returns (Last 2 years)" at bounding box center [247, 329] width 152 height 9
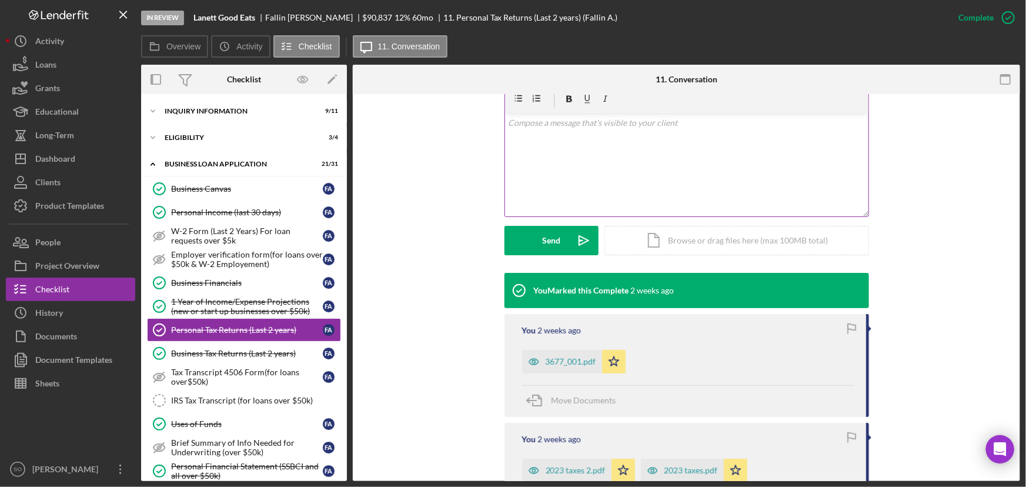
scroll to position [374, 0]
